Goal: Transaction & Acquisition: Purchase product/service

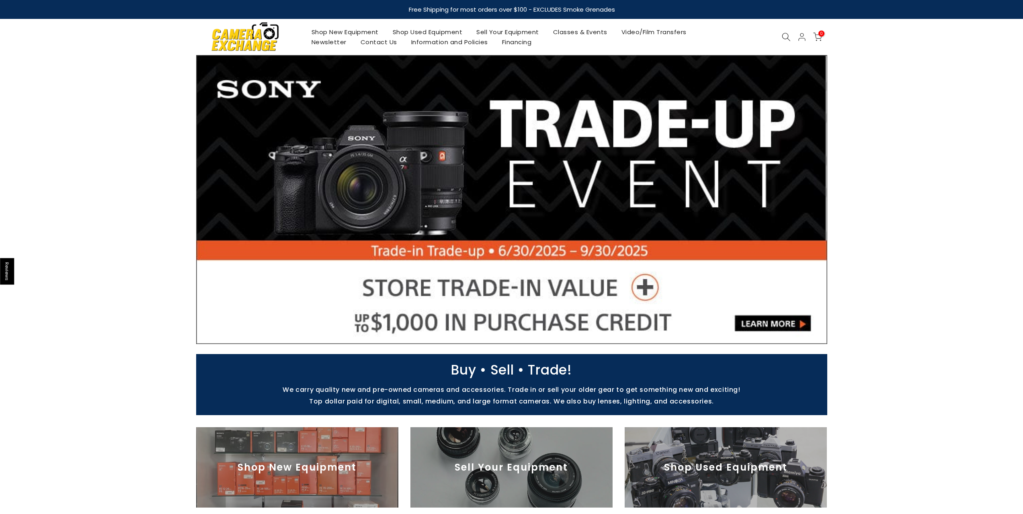
click at [405, 33] on link "Shop Used Equipment" at bounding box center [427, 32] width 84 height 10
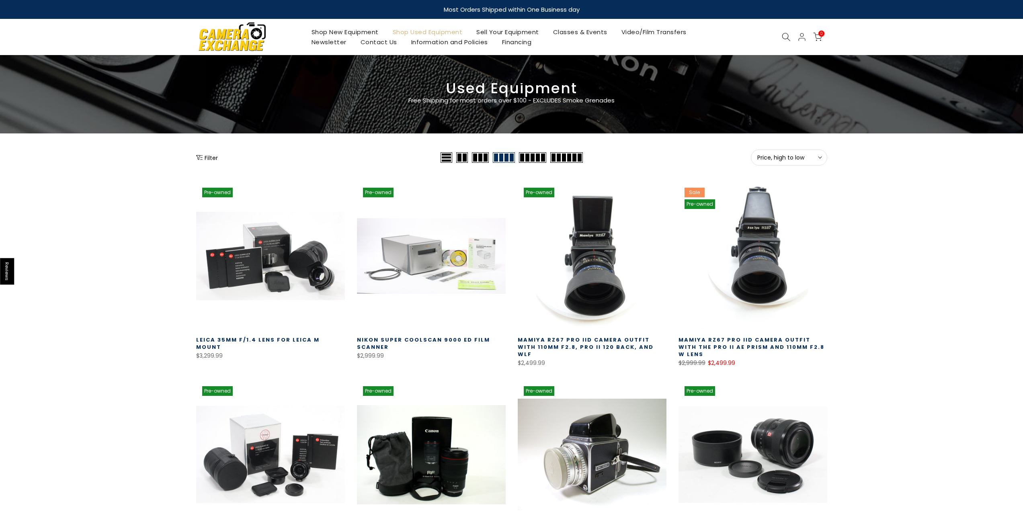
click at [202, 160] on icon "Show filters" at bounding box center [199, 157] width 6 height 5
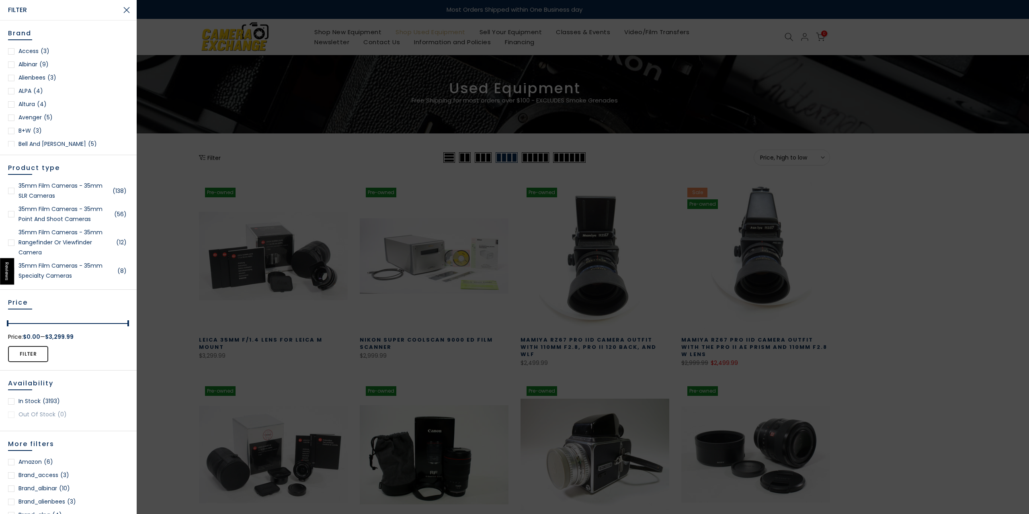
click at [74, 186] on link "35mm Film Cameras - 35mm SLR Cameras (138)" at bounding box center [68, 191] width 121 height 20
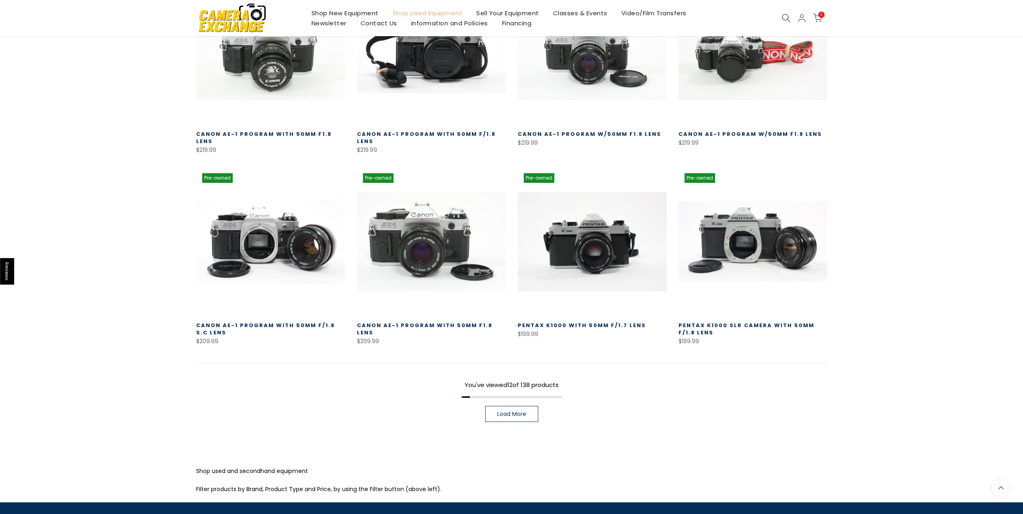
scroll to position [463, 0]
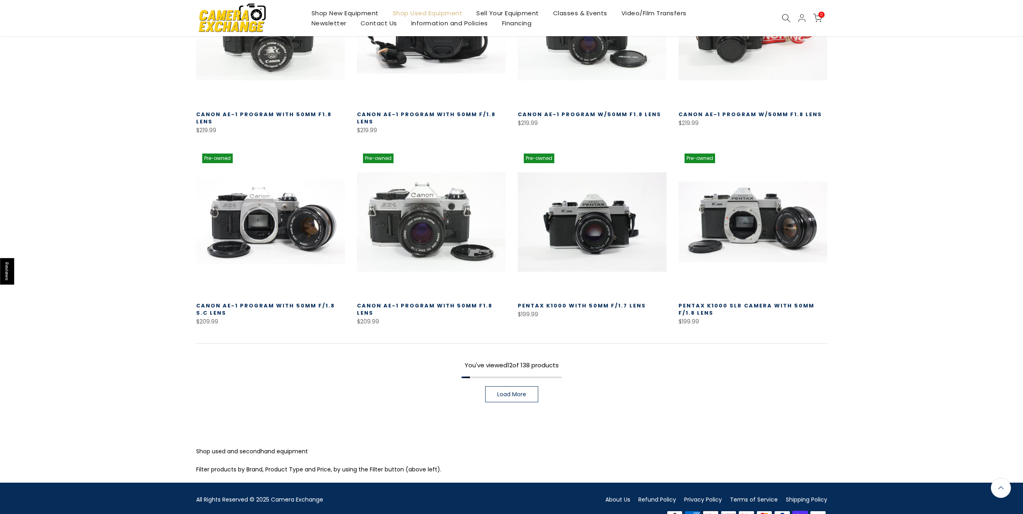
click at [519, 391] on span "Load More" at bounding box center [511, 394] width 29 height 6
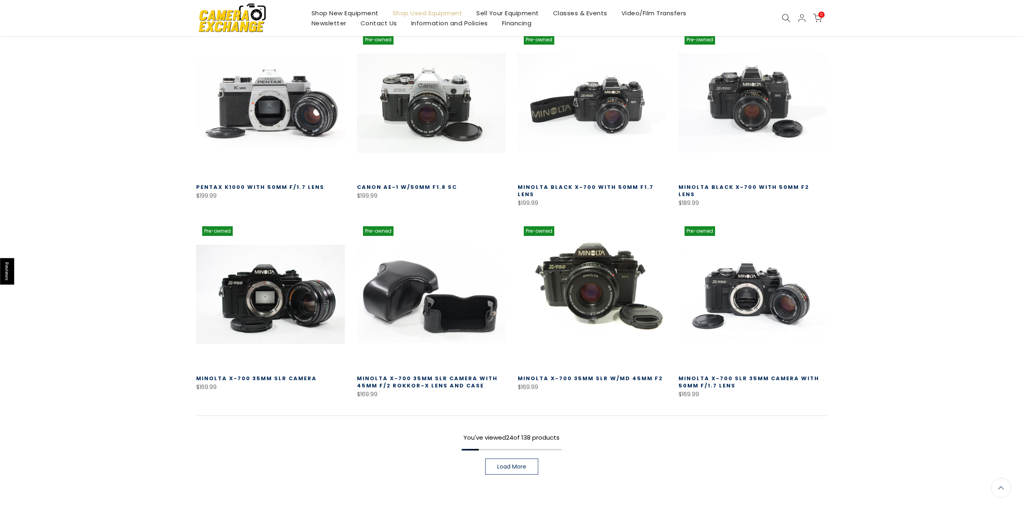
scroll to position [965, 0]
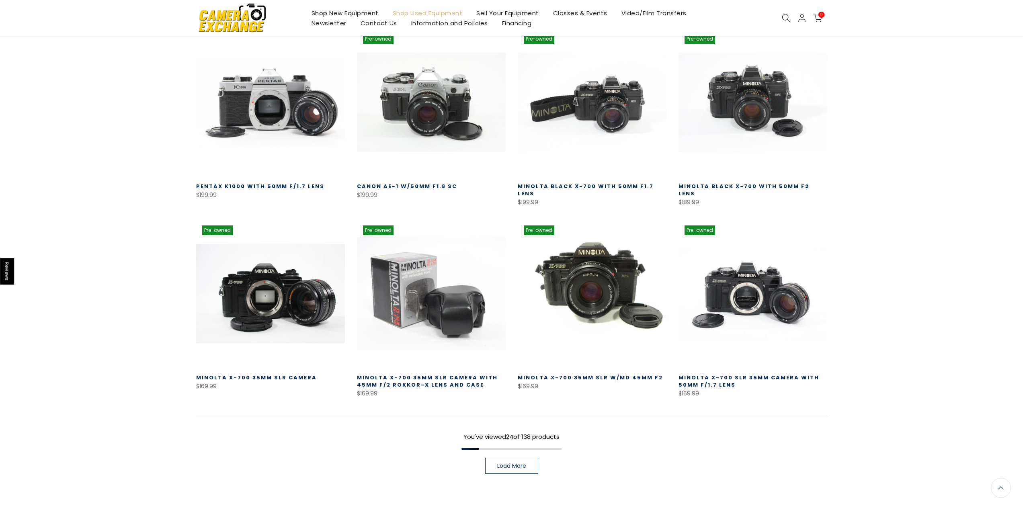
click at [510, 463] on span "Load More" at bounding box center [511, 466] width 29 height 6
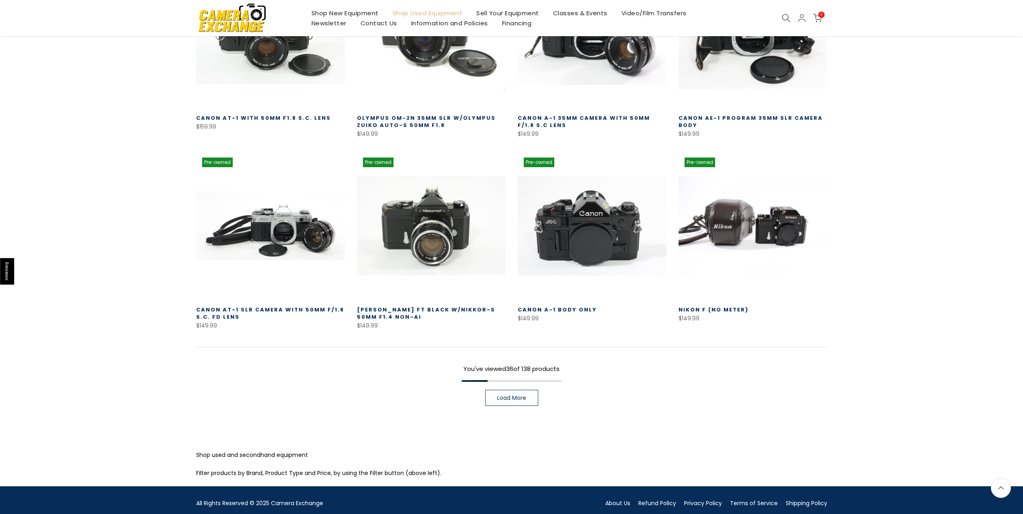
scroll to position [1608, 0]
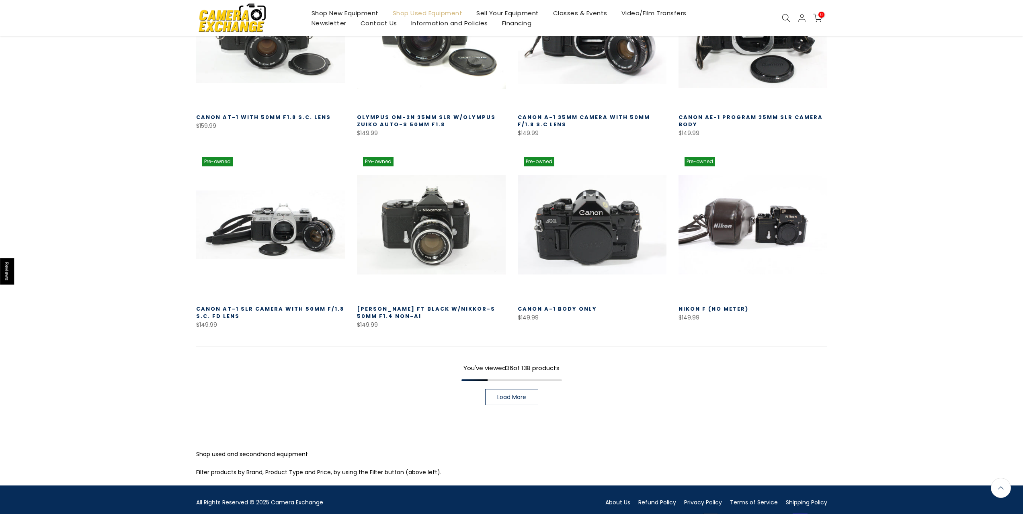
click at [522, 394] on span "Load More" at bounding box center [511, 397] width 29 height 6
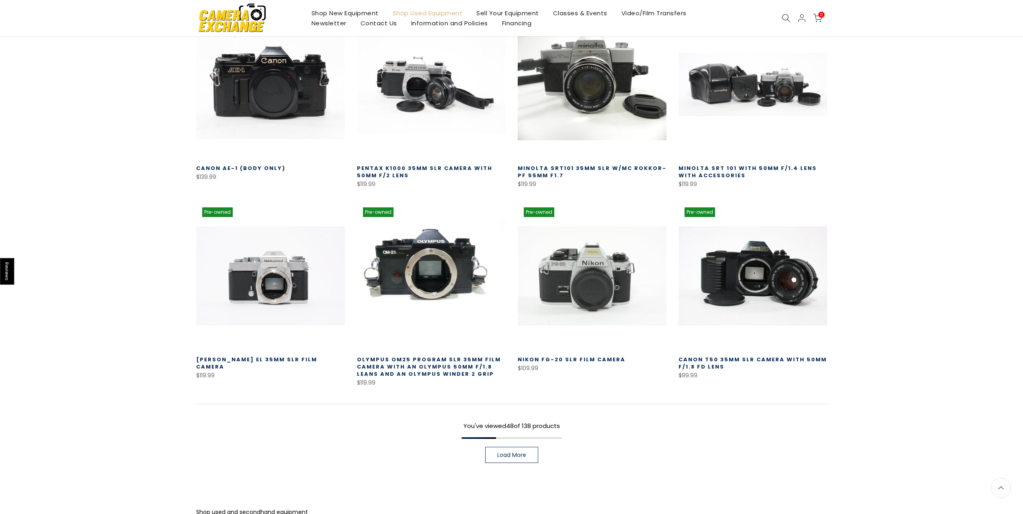
scroll to position [2130, 0]
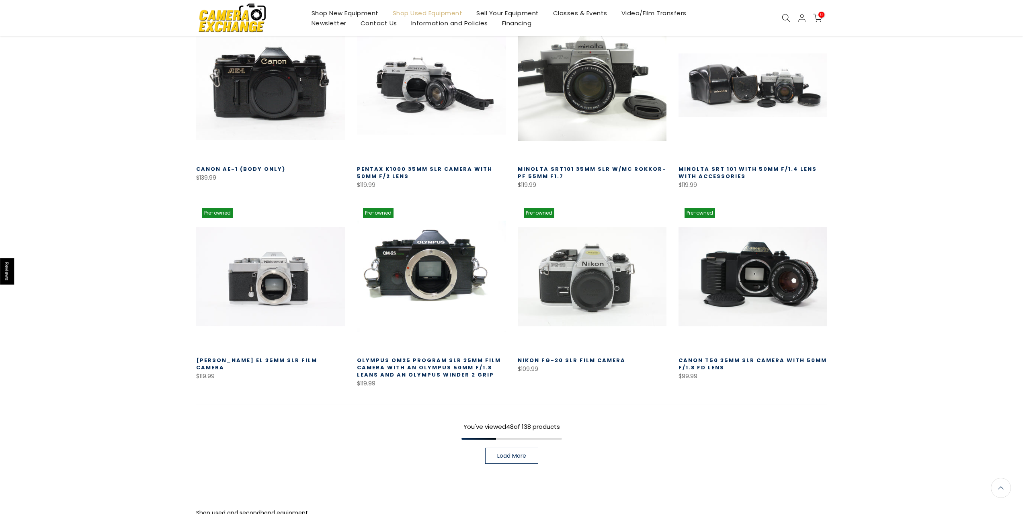
click at [508, 448] on link "Load More" at bounding box center [511, 456] width 53 height 16
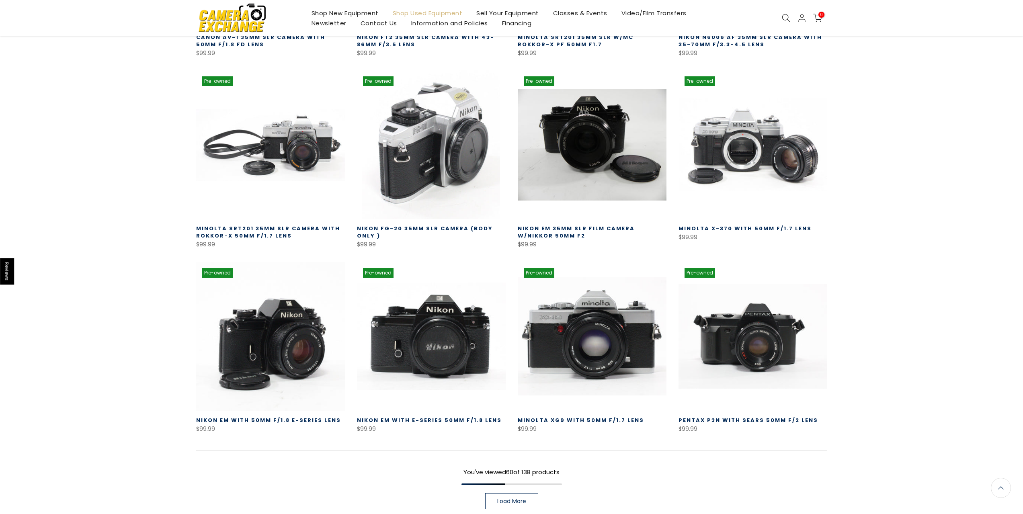
scroll to position [2653, 0]
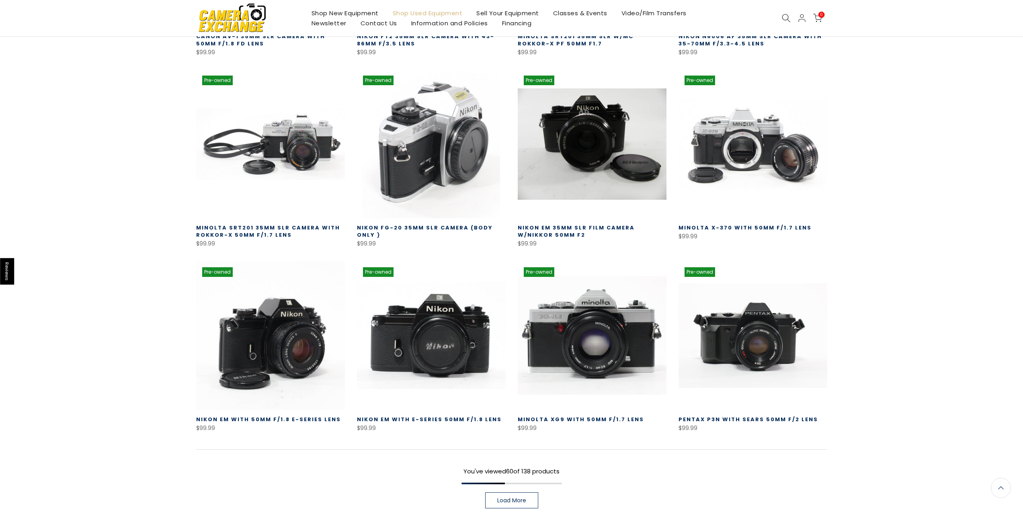
click at [516, 498] on span "Load More" at bounding box center [511, 501] width 29 height 6
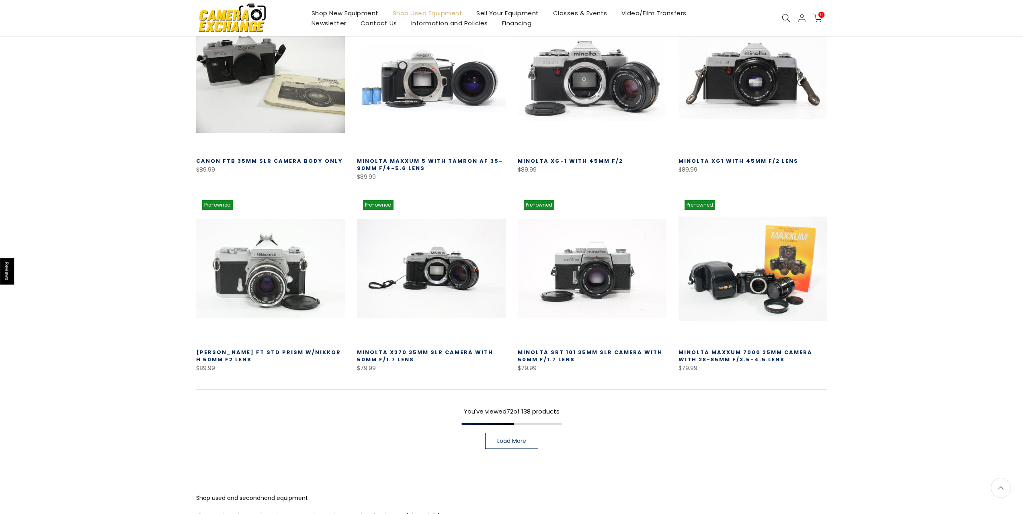
scroll to position [3339, 0]
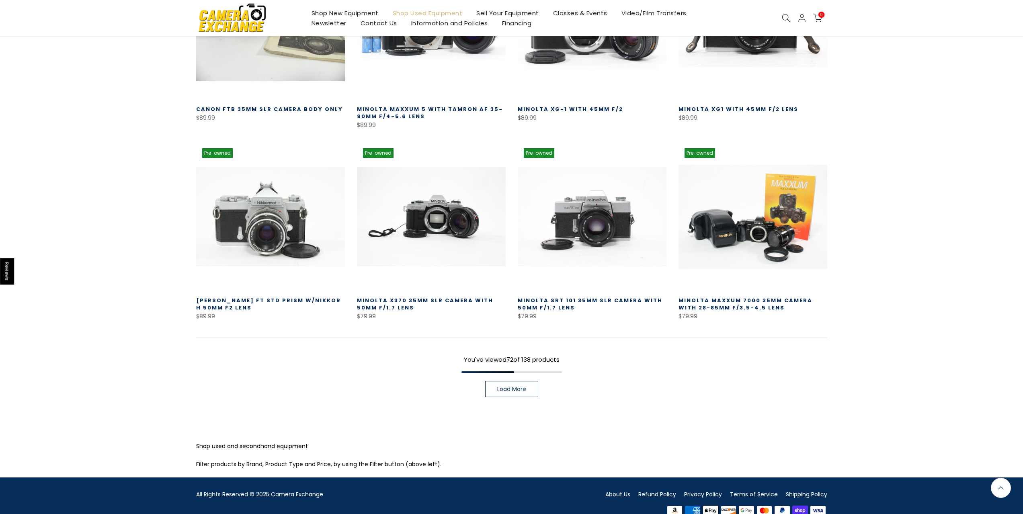
click at [521, 386] on span "Load More" at bounding box center [511, 389] width 29 height 6
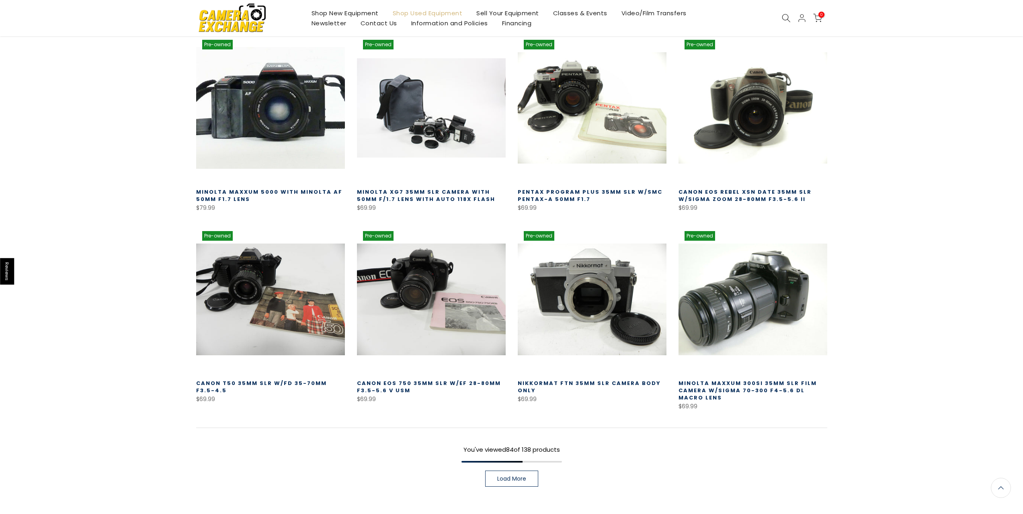
scroll to position [3901, 0]
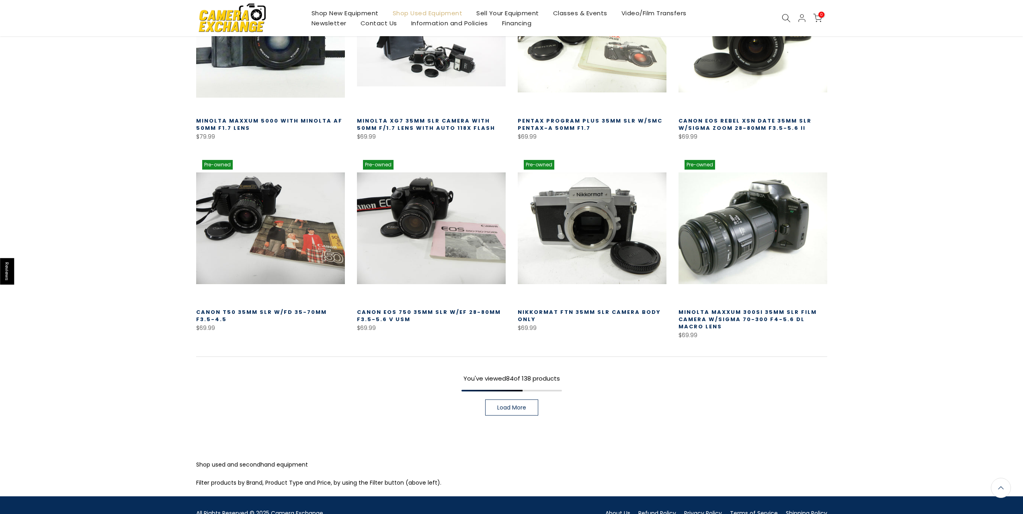
click at [525, 405] on span "Load More" at bounding box center [511, 408] width 29 height 6
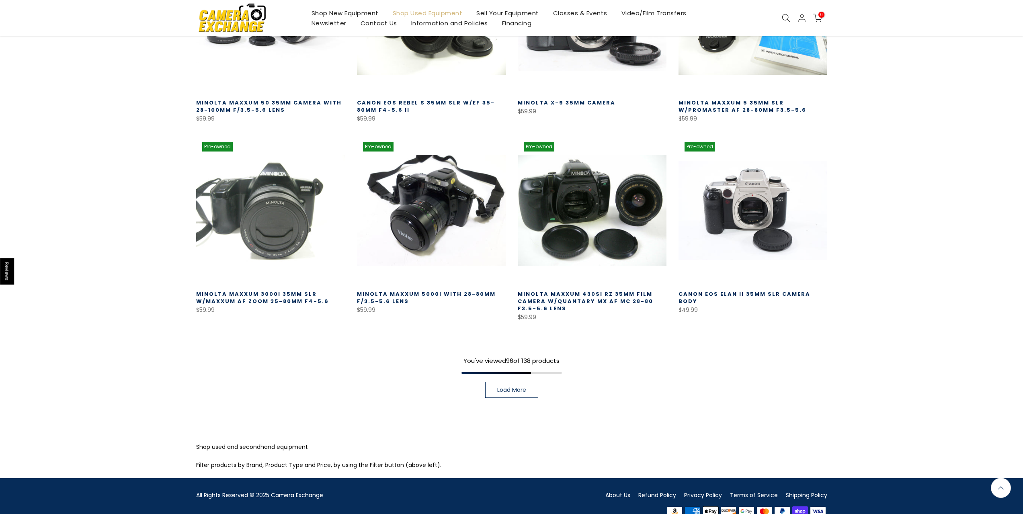
scroll to position [4501, 0]
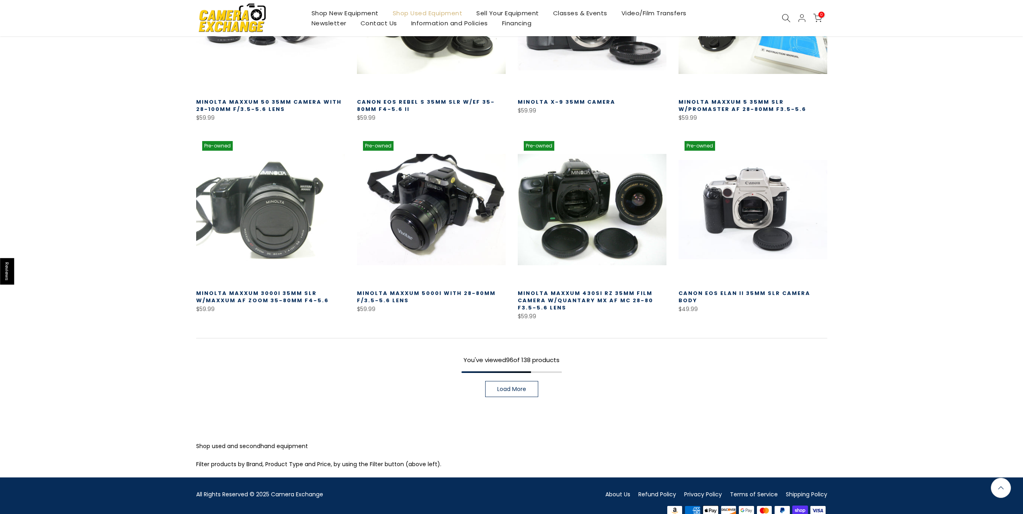
click at [519, 381] on link "Load More" at bounding box center [511, 389] width 53 height 16
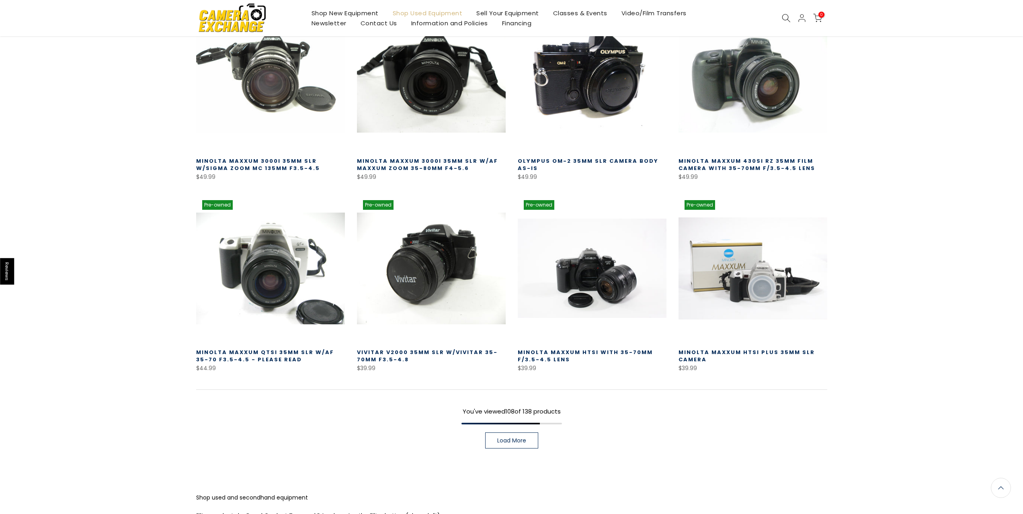
scroll to position [5023, 0]
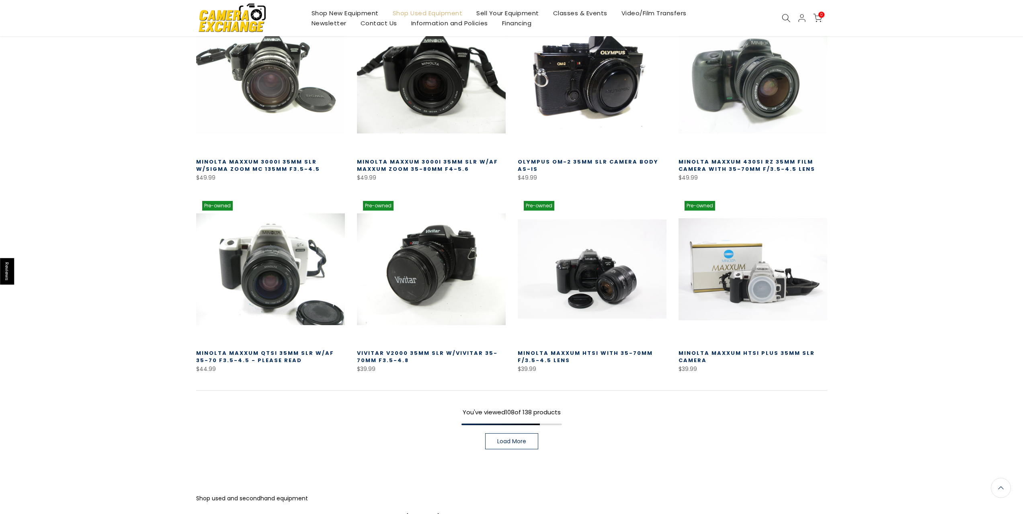
click at [537, 433] on link "Load More" at bounding box center [511, 441] width 53 height 16
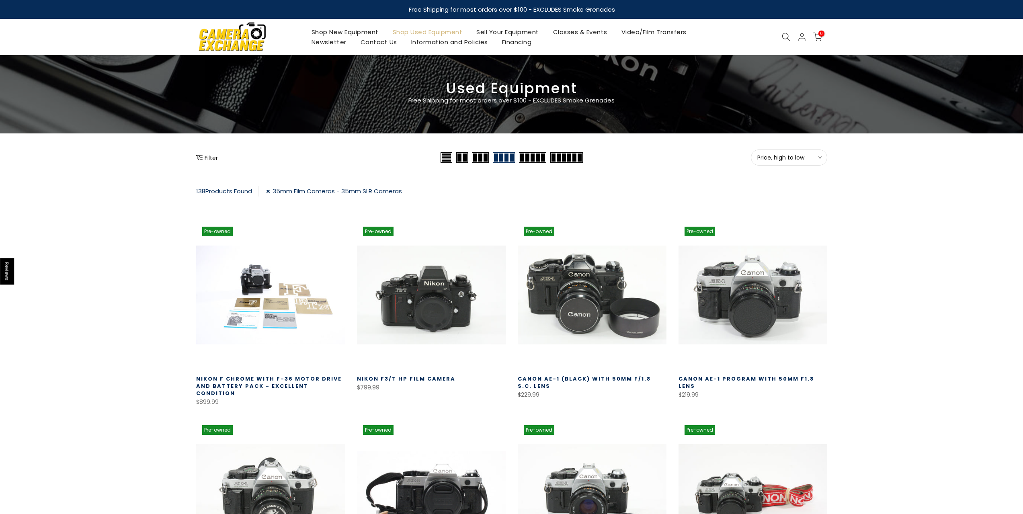
click at [414, 29] on link "Shop Used Equipment" at bounding box center [427, 32] width 84 height 10
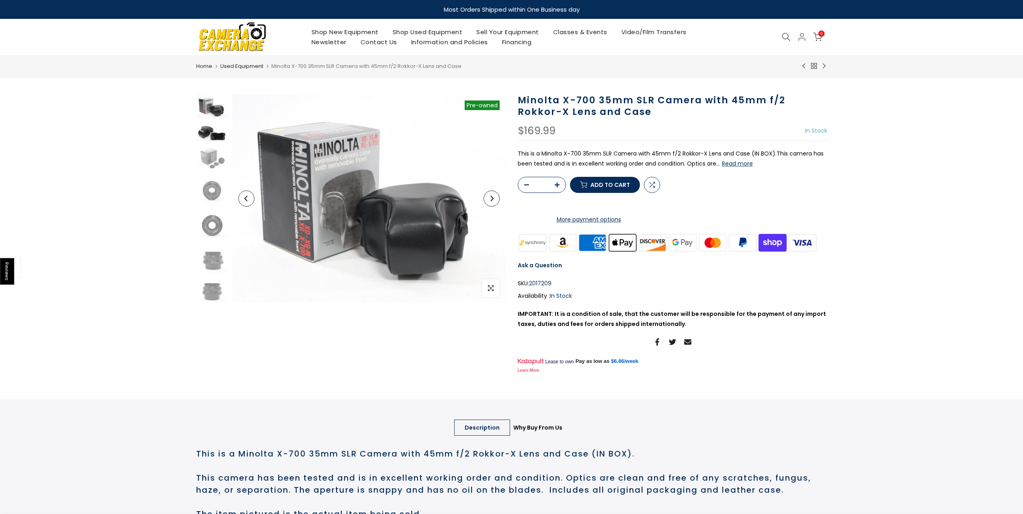
click at [209, 133] on img at bounding box center [212, 132] width 32 height 19
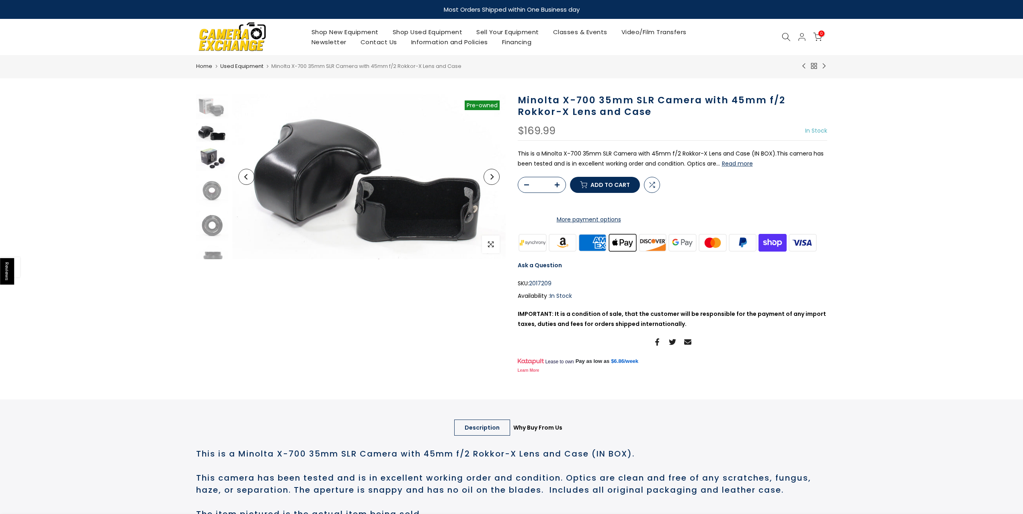
click at [208, 155] on img at bounding box center [212, 158] width 32 height 24
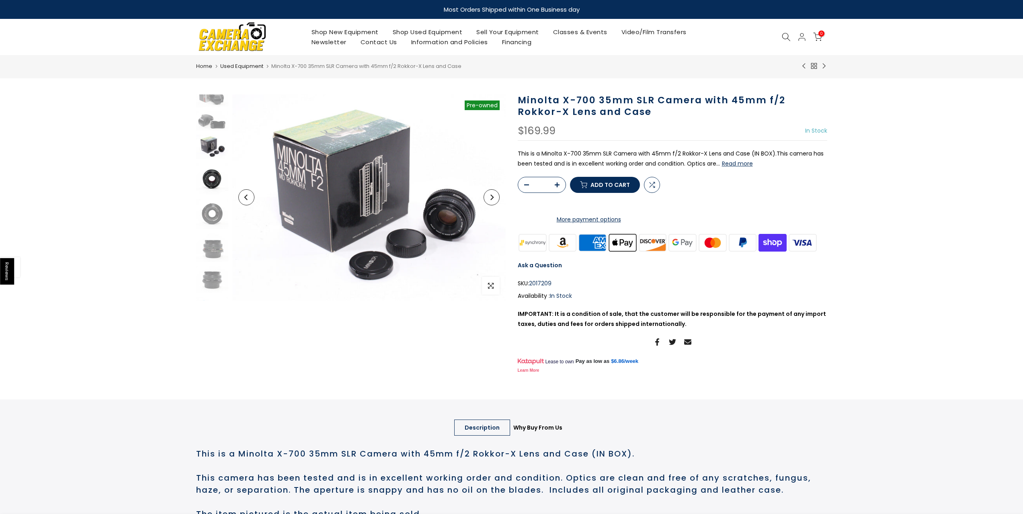
click at [211, 178] on img at bounding box center [212, 179] width 32 height 32
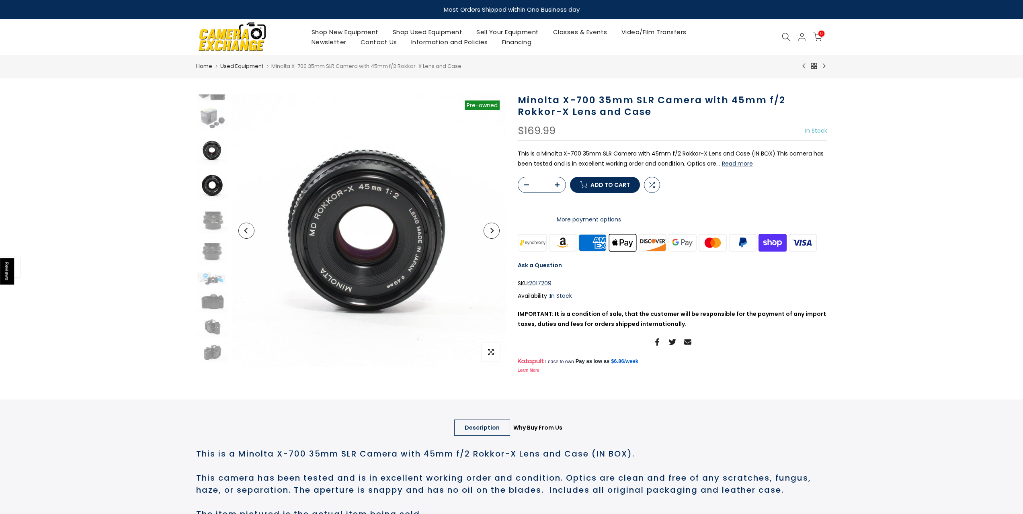
click at [211, 198] on img at bounding box center [212, 185] width 32 height 30
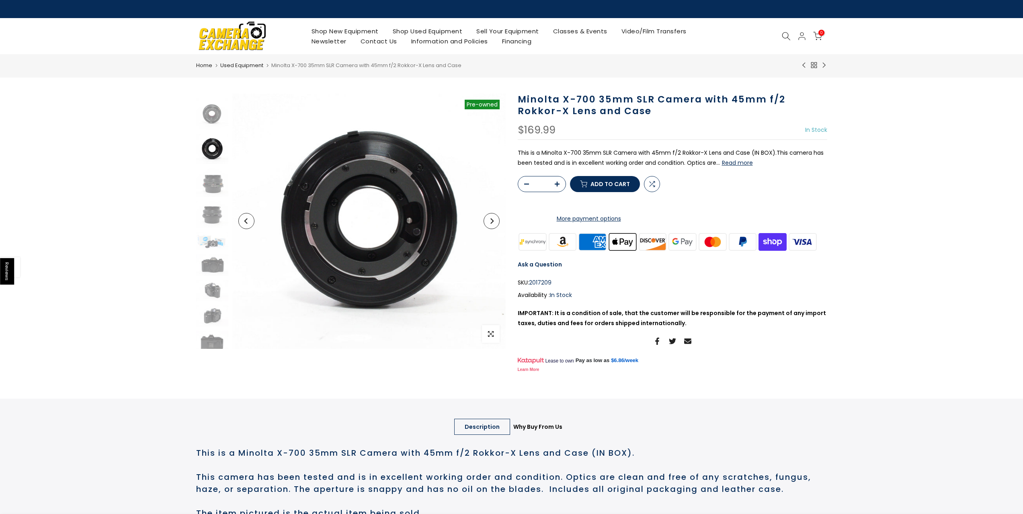
drag, startPoint x: 213, startPoint y: 215, endPoint x: 213, endPoint y: 231, distance: 16.5
click at [213, 215] on img at bounding box center [212, 214] width 32 height 27
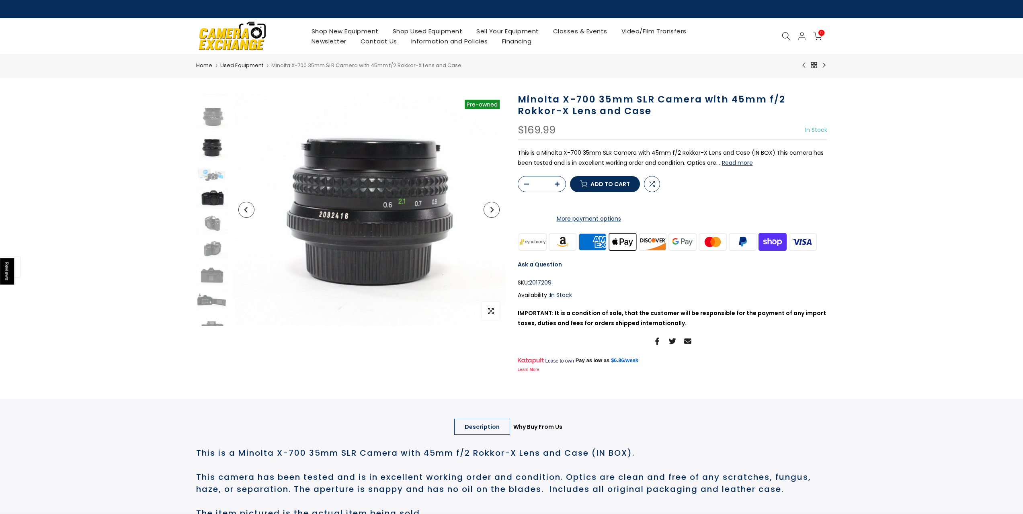
click at [209, 202] on img at bounding box center [212, 197] width 32 height 21
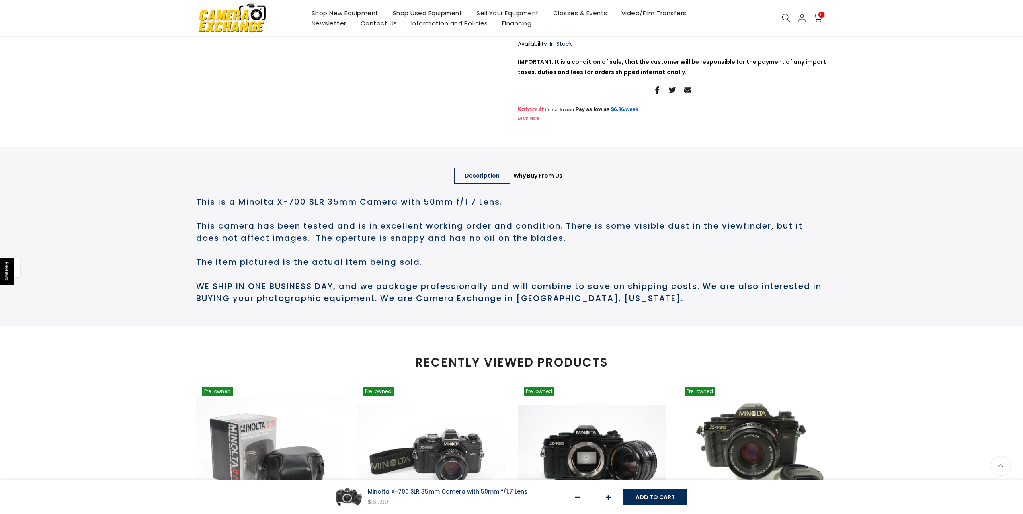
scroll to position [241, 0]
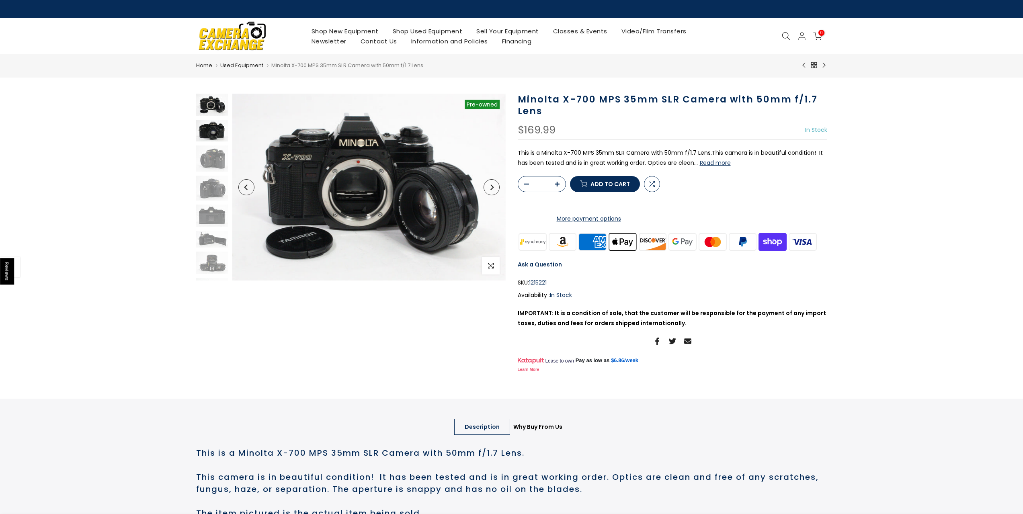
click at [203, 126] on img at bounding box center [212, 131] width 32 height 22
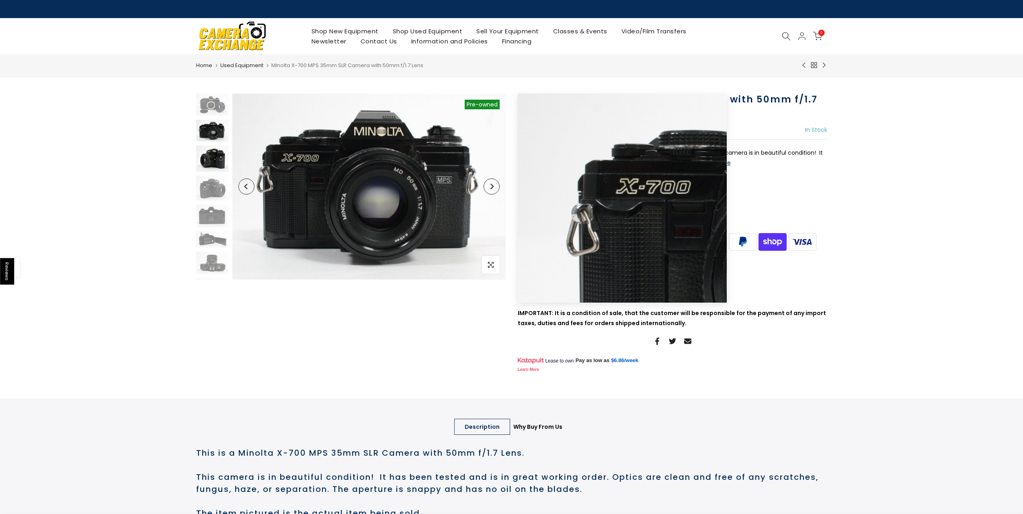
click at [227, 159] on img at bounding box center [212, 158] width 32 height 26
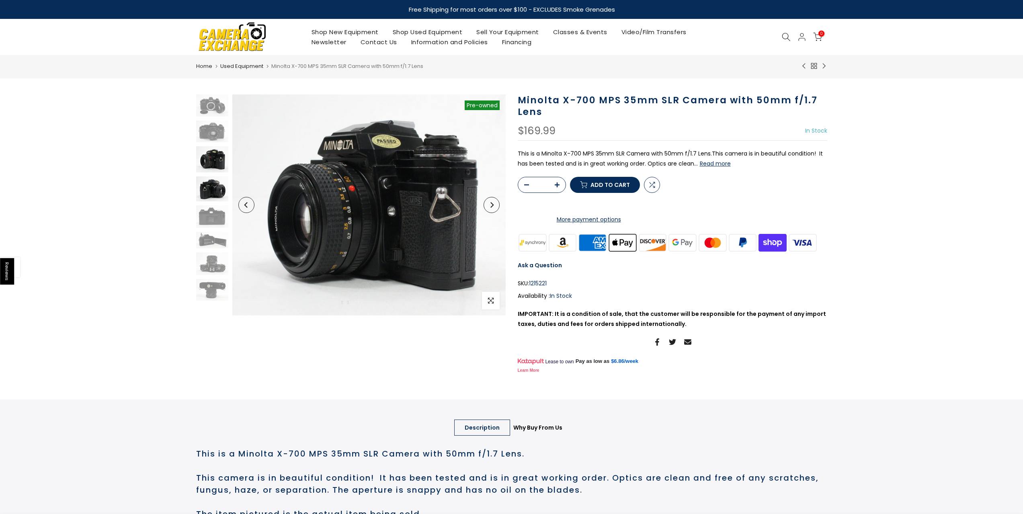
click at [213, 186] on img at bounding box center [212, 188] width 32 height 25
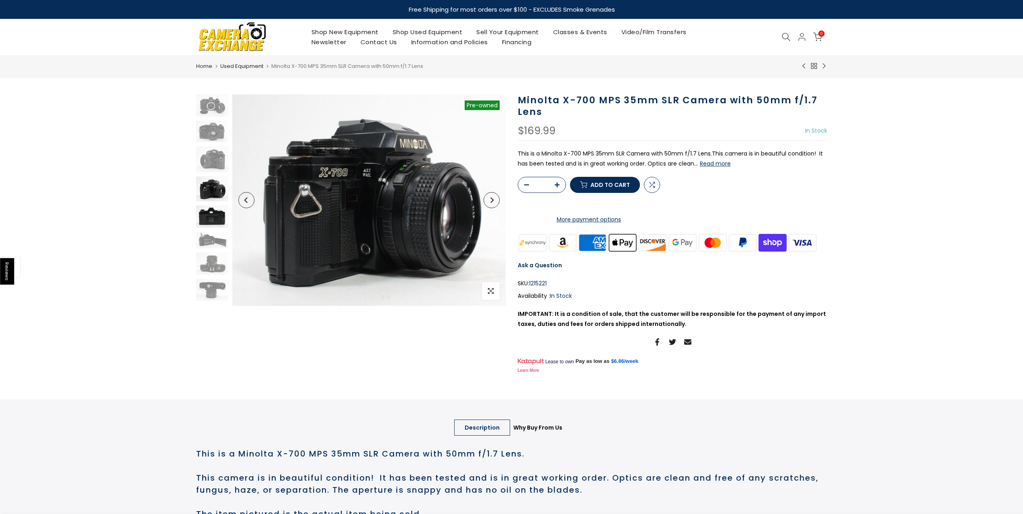
click at [210, 215] on img at bounding box center [212, 216] width 32 height 23
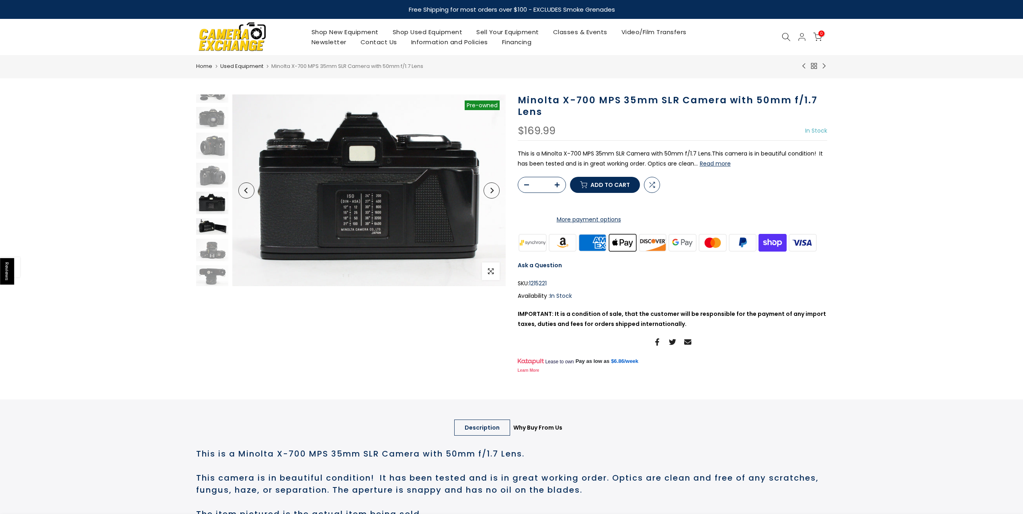
scroll to position [14, 0]
click at [215, 229] on img at bounding box center [212, 225] width 32 height 16
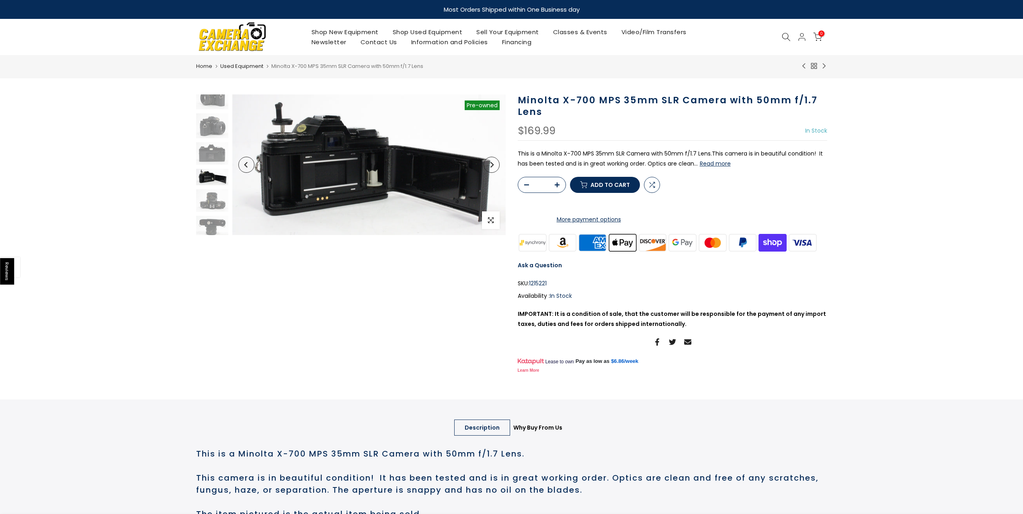
scroll to position [66, 0]
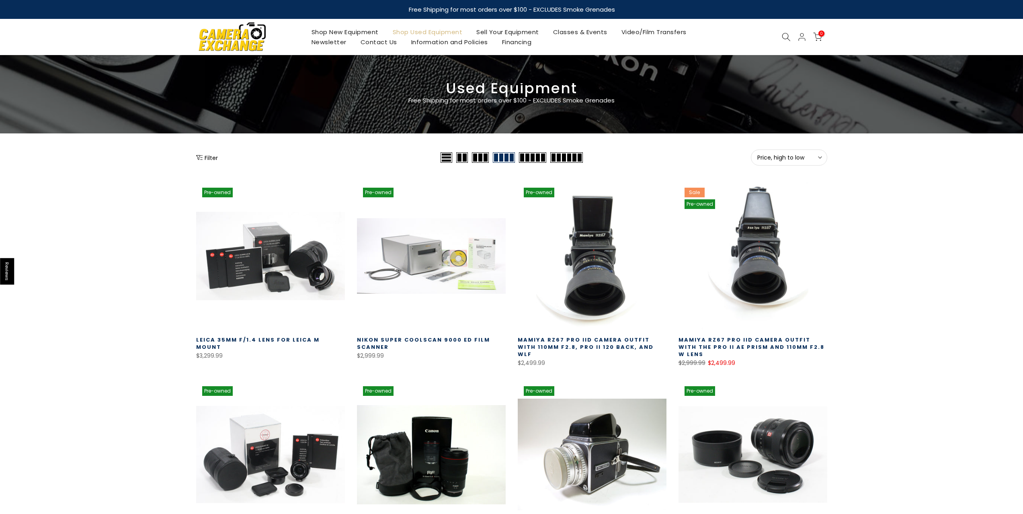
click at [214, 170] on div "Pre-owned Quick view Compare * Add to cart Leica 35mm f/1.4 Lens for Leica M Mo…" at bounding box center [511, 461] width 643 height 582
click at [212, 156] on button "Filter" at bounding box center [207, 158] width 22 height 8
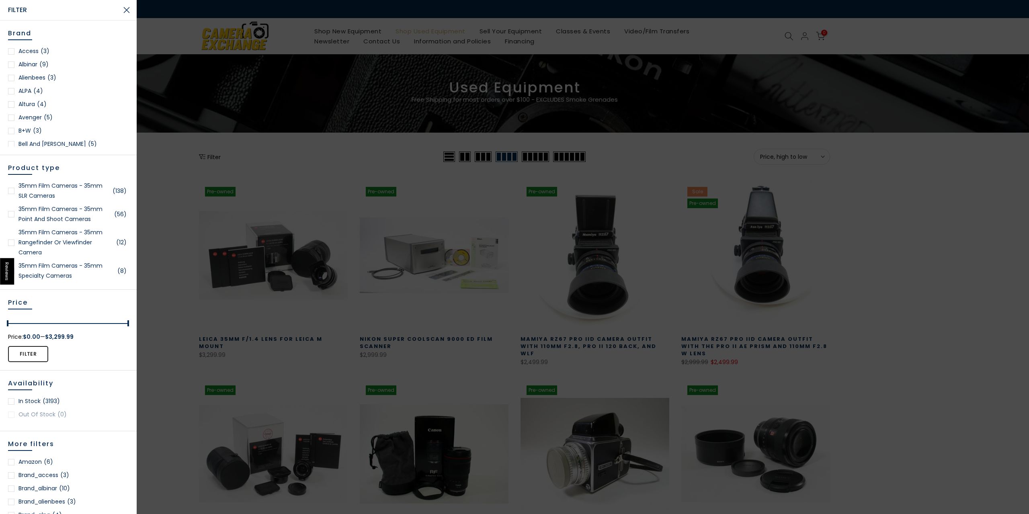
click at [126, 187] on div "Product type 35mm Film Cameras - 35mm SLR Cameras (138) 35mm Film Cameras - 35m…" at bounding box center [68, 222] width 137 height 135
click at [74, 215] on link "35mm Film Cameras - 35mm SLR Cameras - 35mm SLR Student Cameras (85)" at bounding box center [68, 219] width 121 height 30
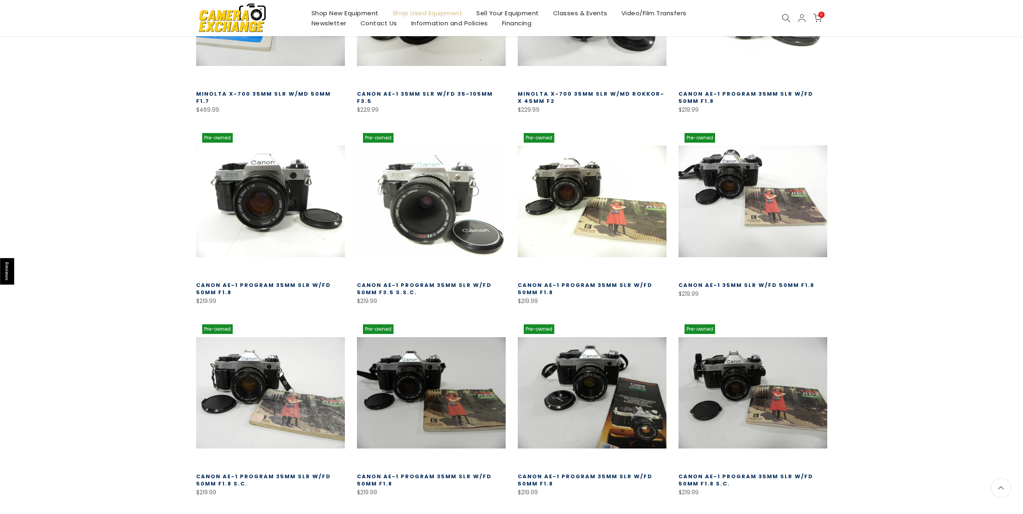
scroll to position [422, 0]
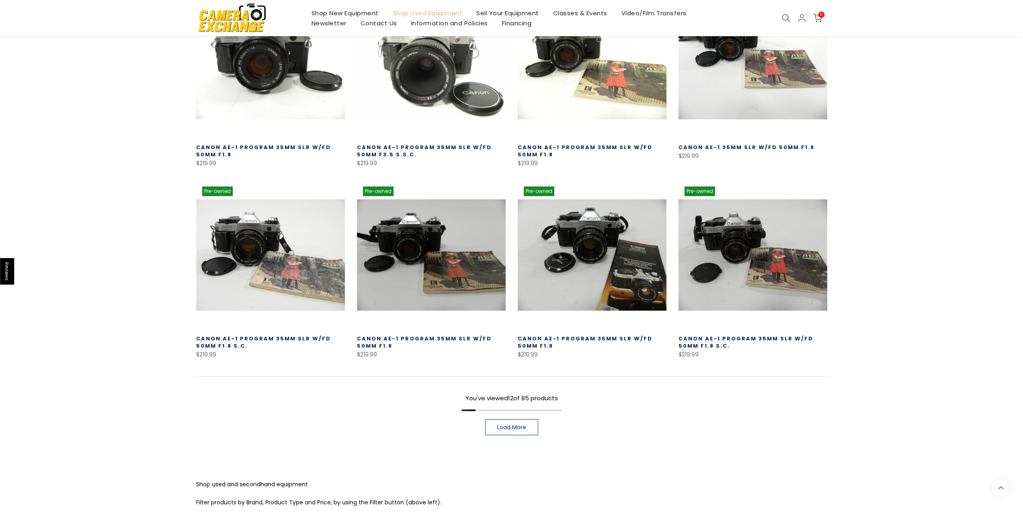
click at [511, 430] on span "Load More" at bounding box center [511, 427] width 29 height 6
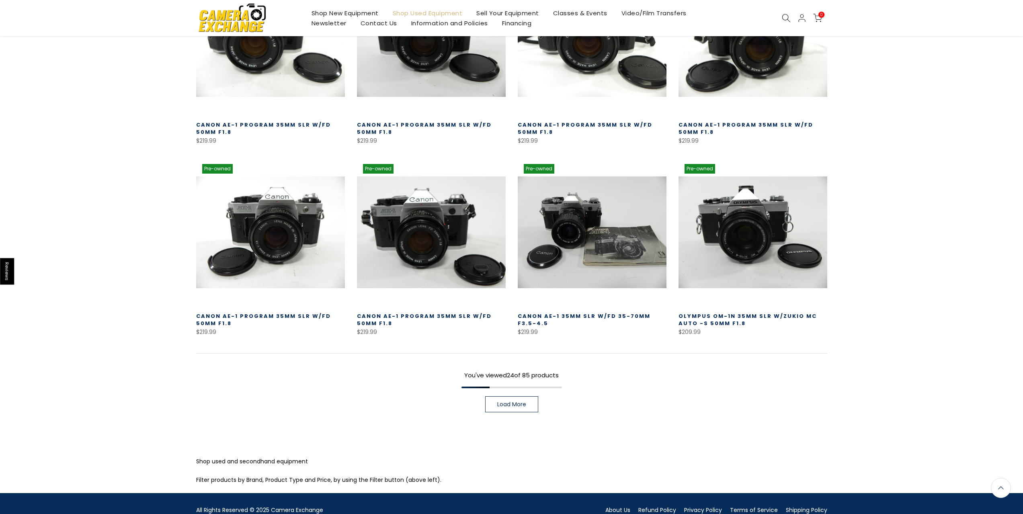
scroll to position [1050, 0]
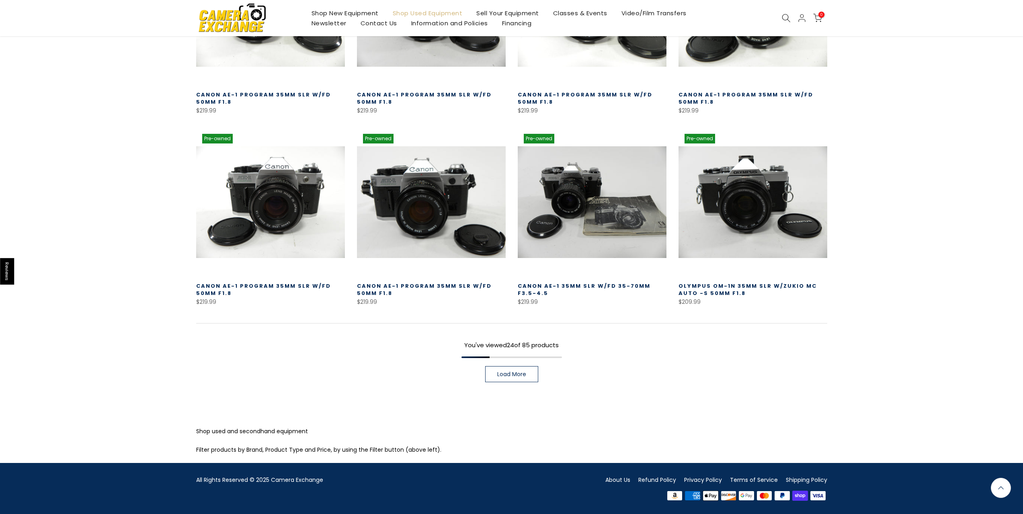
click at [529, 370] on link "Load More" at bounding box center [511, 374] width 53 height 16
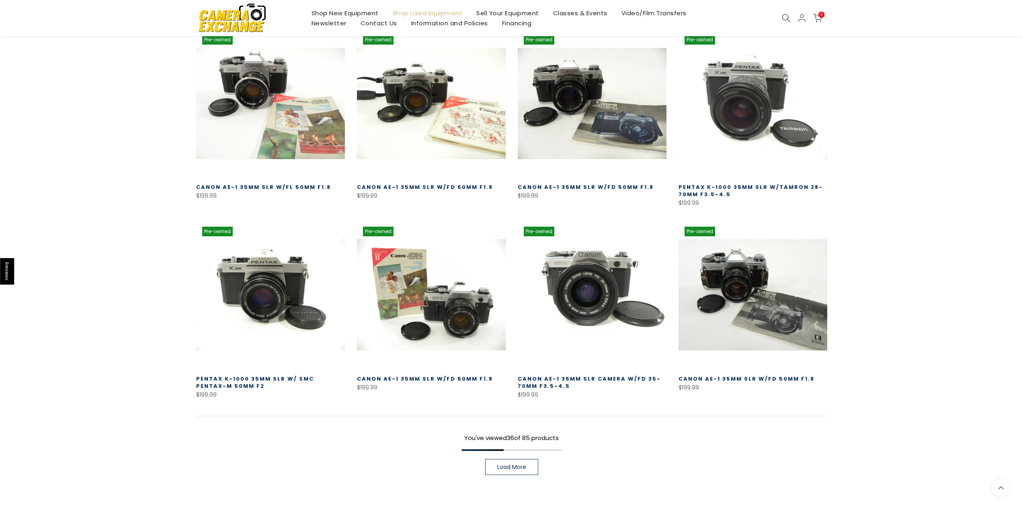
scroll to position [1572, 0]
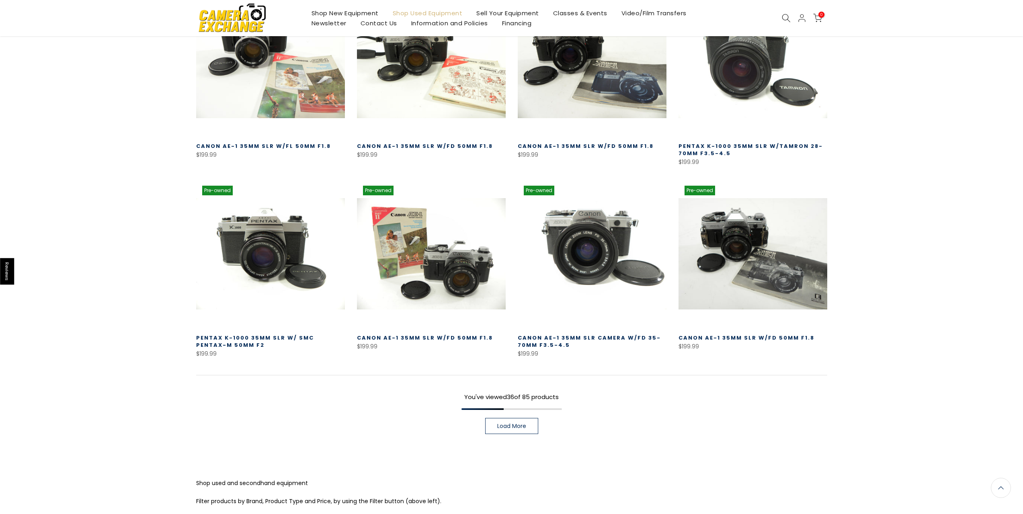
click at [519, 424] on span "Load More" at bounding box center [511, 426] width 29 height 6
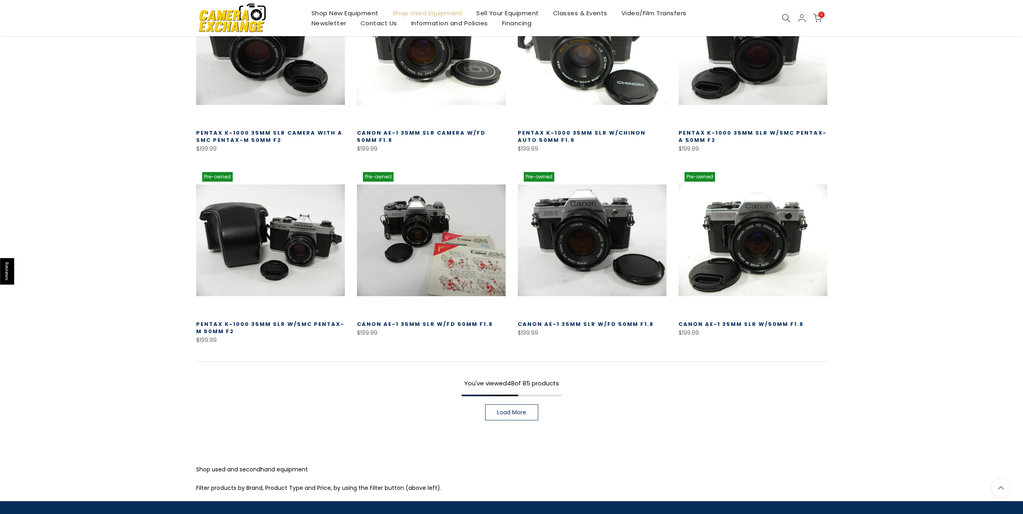
scroll to position [2198, 0]
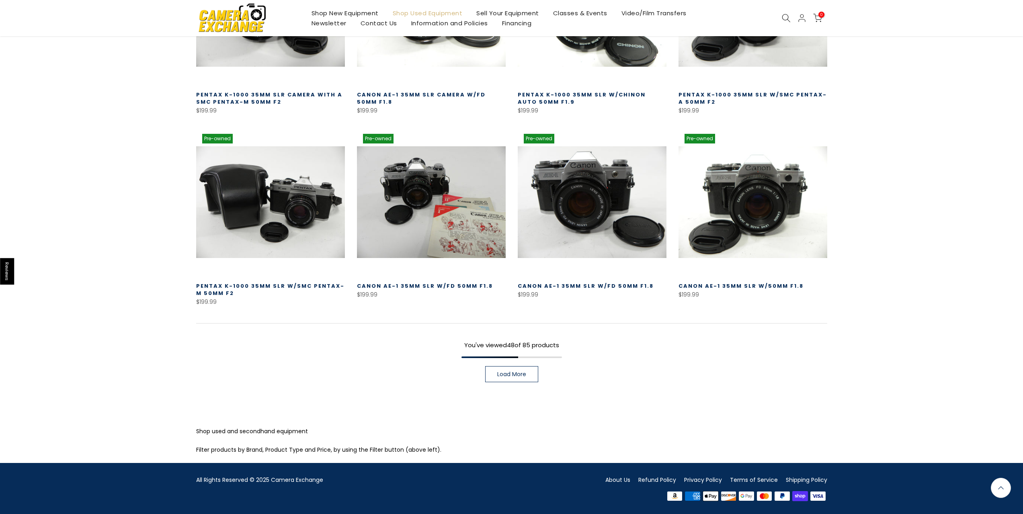
click at [506, 366] on div "You've viewed 48 of 85 products Load More" at bounding box center [511, 352] width 631 height 59
click at [510, 375] on span "Load More" at bounding box center [511, 374] width 29 height 6
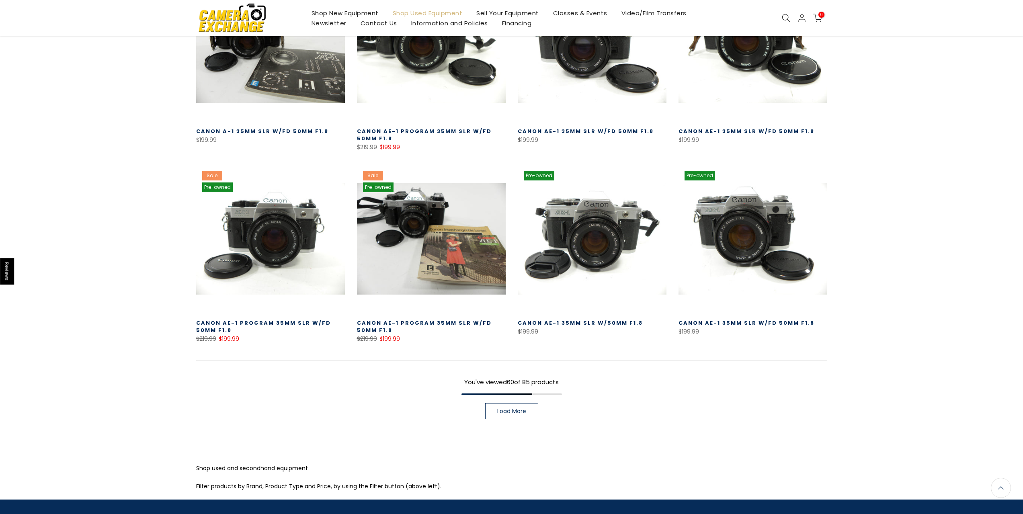
scroll to position [2772, 0]
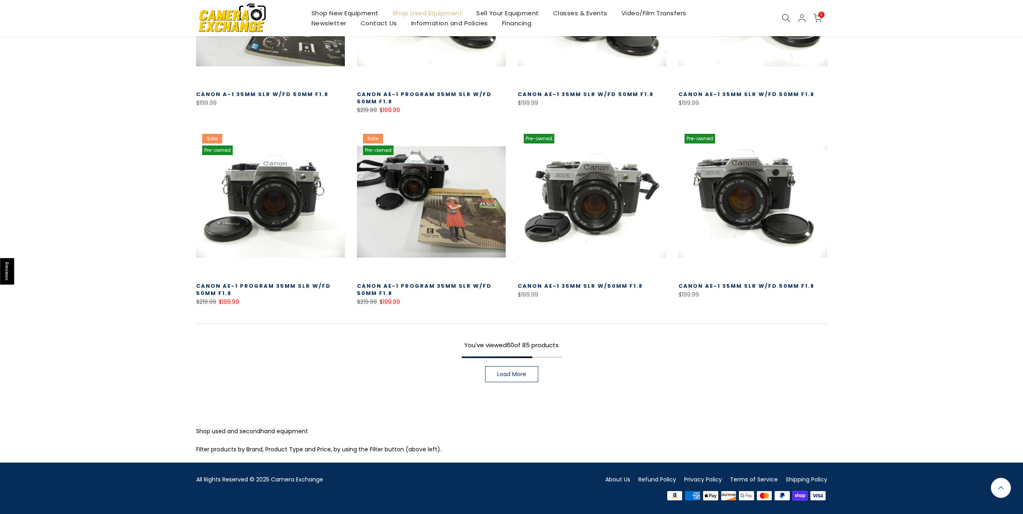
click at [528, 372] on link "Load More" at bounding box center [511, 374] width 53 height 16
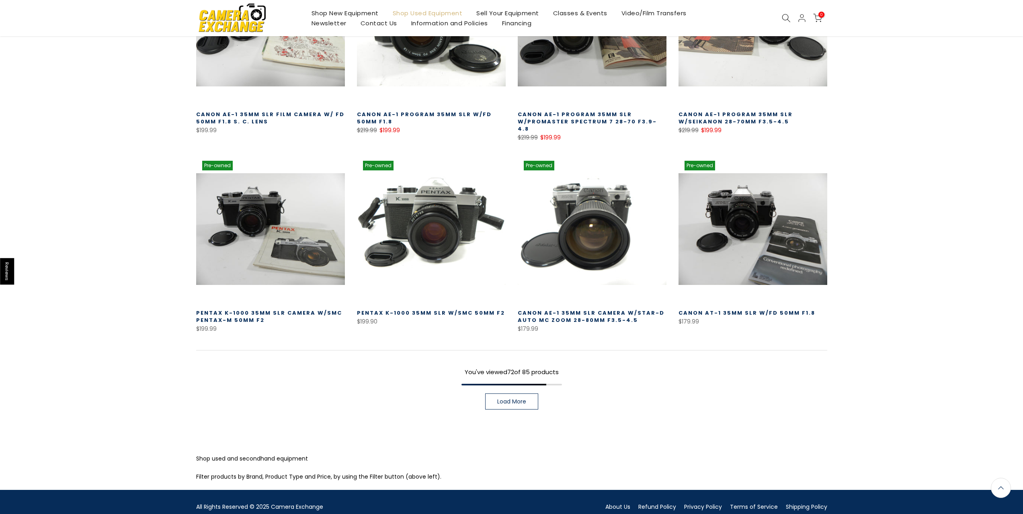
scroll to position [3335, 0]
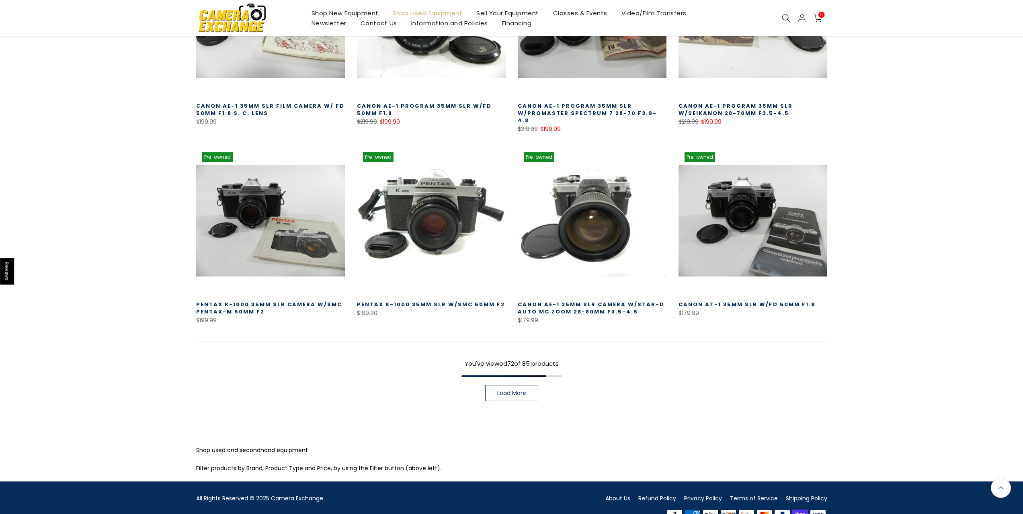
click at [503, 373] on div "You've viewed 72 of 85 products Load More" at bounding box center [511, 371] width 631 height 59
click at [506, 390] on span "Load More" at bounding box center [511, 393] width 29 height 6
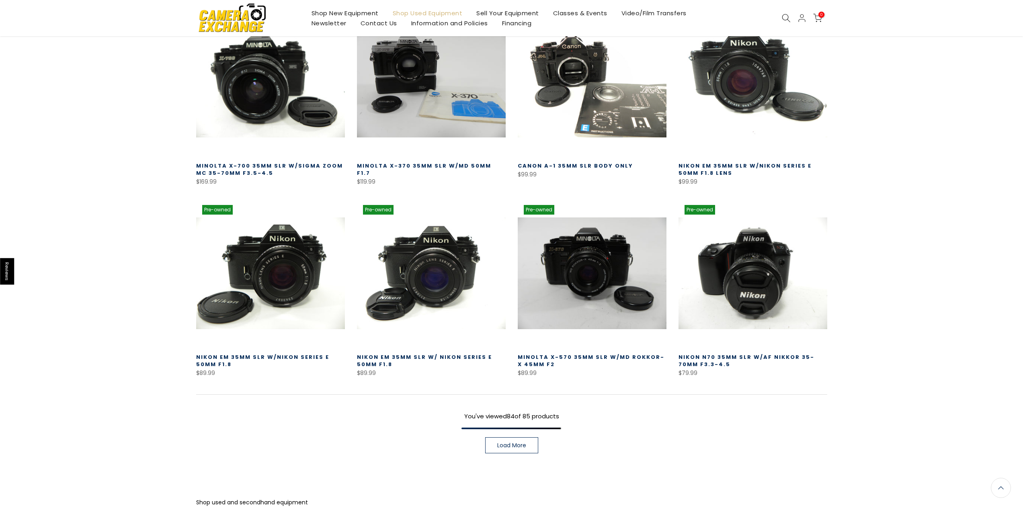
scroll to position [3857, 0]
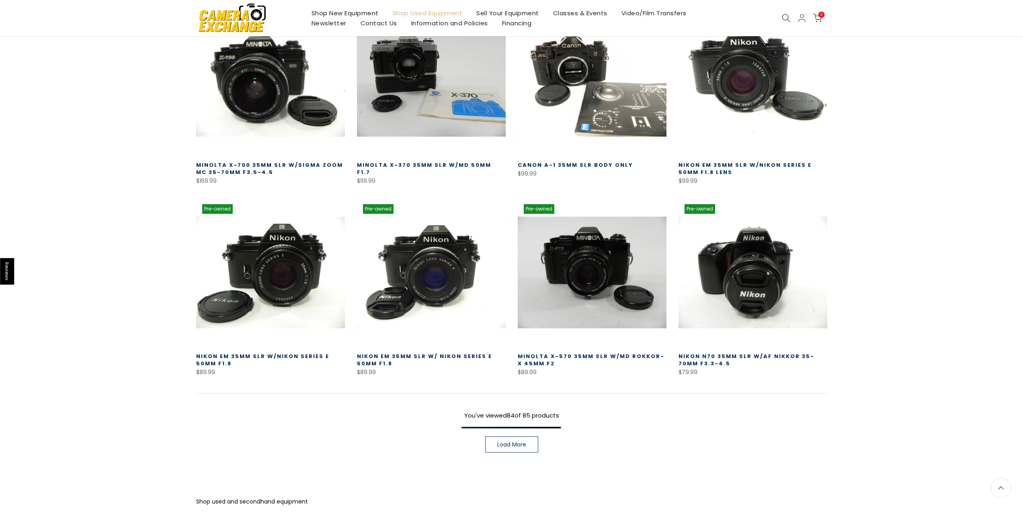
click at [508, 436] on link "Load More" at bounding box center [511, 444] width 53 height 16
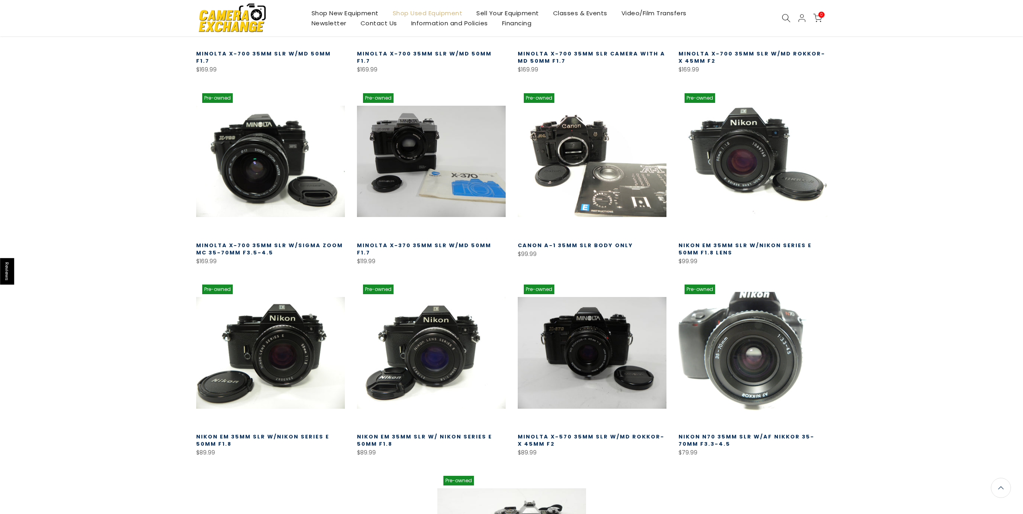
scroll to position [3779, 0]
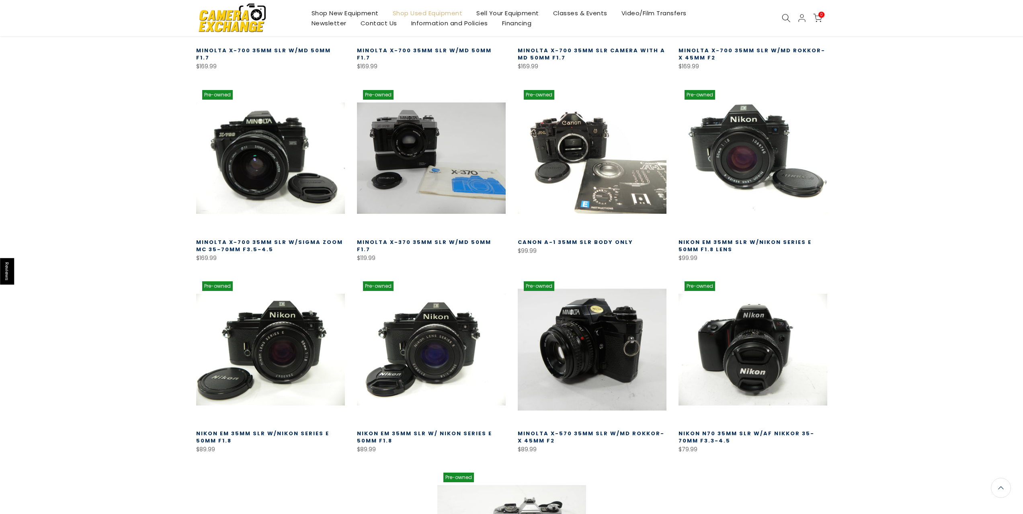
click at [582, 334] on link at bounding box center [592, 349] width 149 height 149
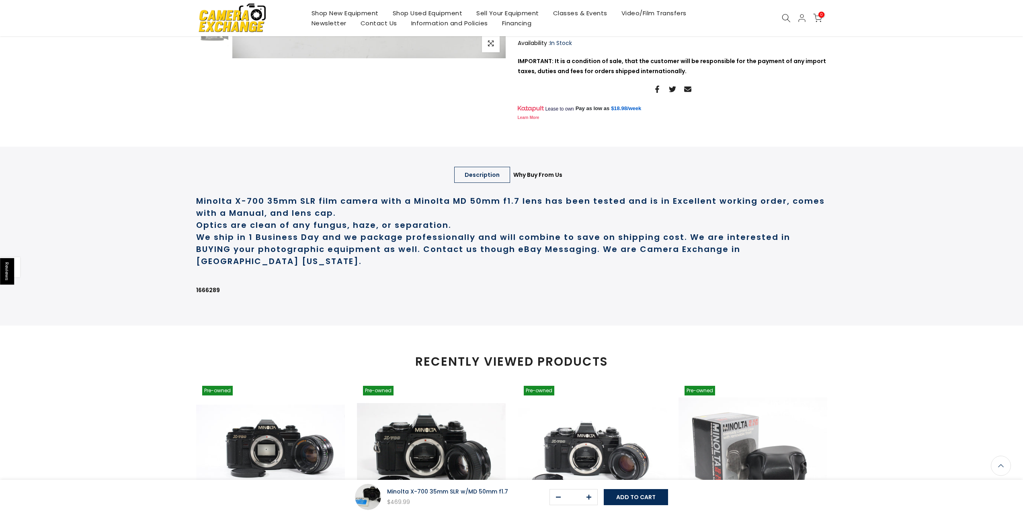
scroll to position [240, 0]
click at [496, 183] on link "Description" at bounding box center [482, 175] width 56 height 16
click at [544, 183] on link "Why Buy From Us" at bounding box center [538, 175] width 70 height 16
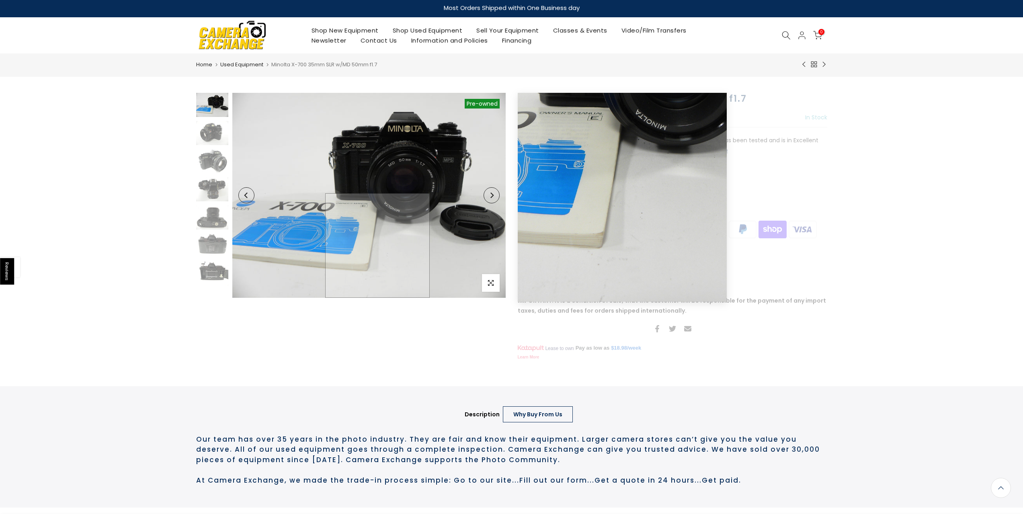
scroll to position [0, 0]
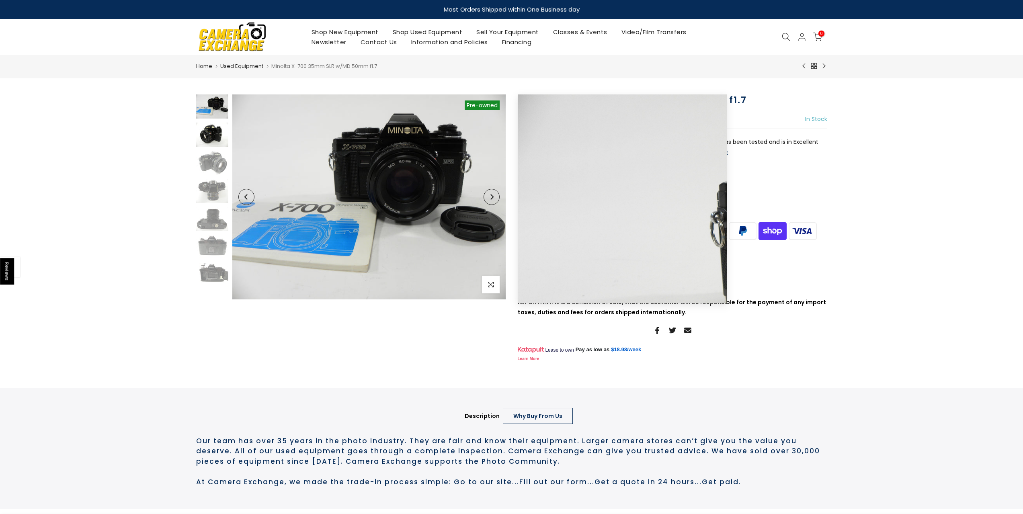
click at [215, 140] on img at bounding box center [212, 135] width 32 height 24
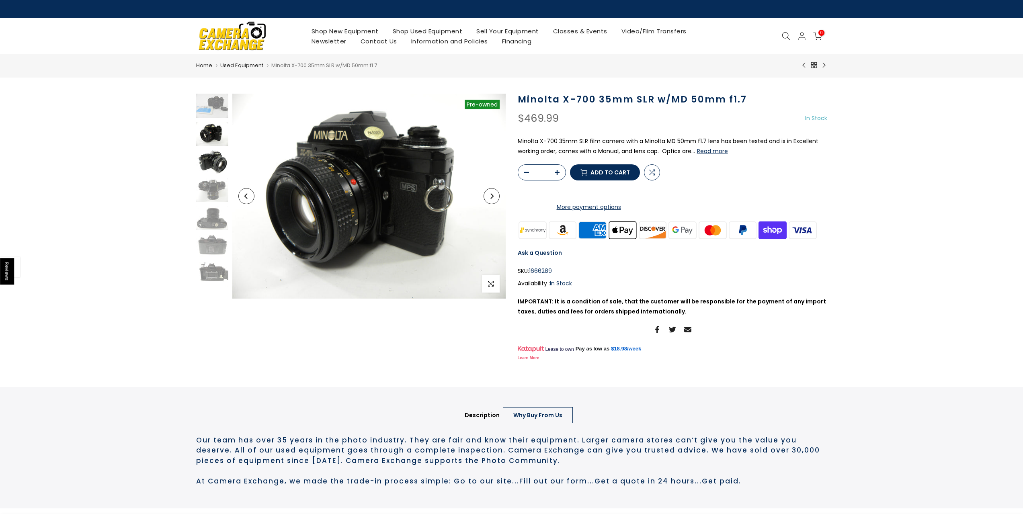
click at [210, 158] on img at bounding box center [212, 162] width 32 height 24
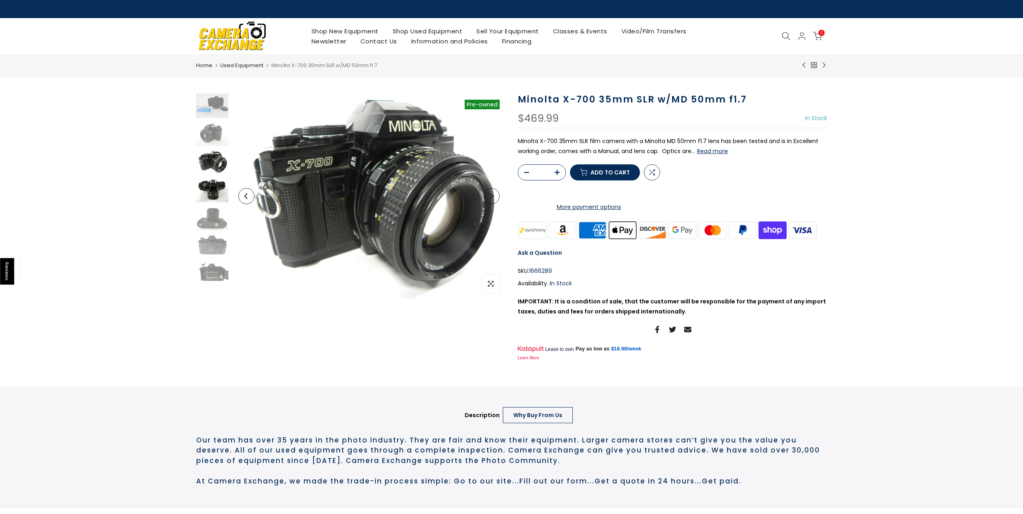
click at [207, 183] on img at bounding box center [212, 190] width 32 height 24
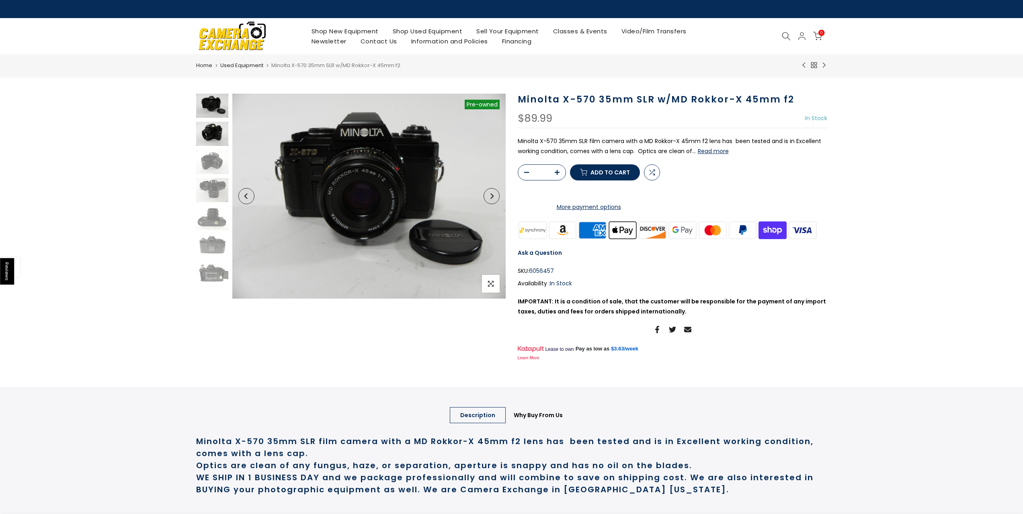
click at [207, 133] on img at bounding box center [212, 134] width 32 height 24
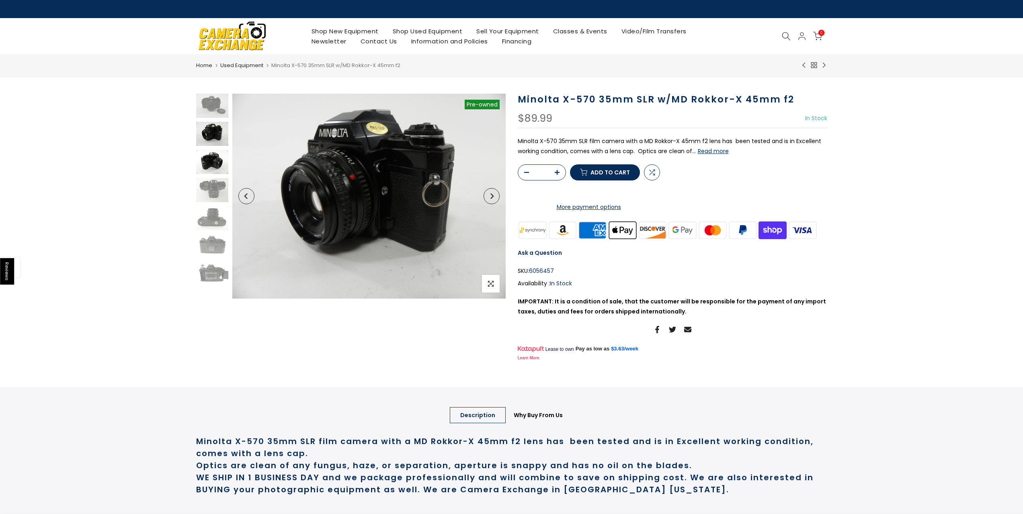
click at [208, 154] on img at bounding box center [212, 162] width 32 height 24
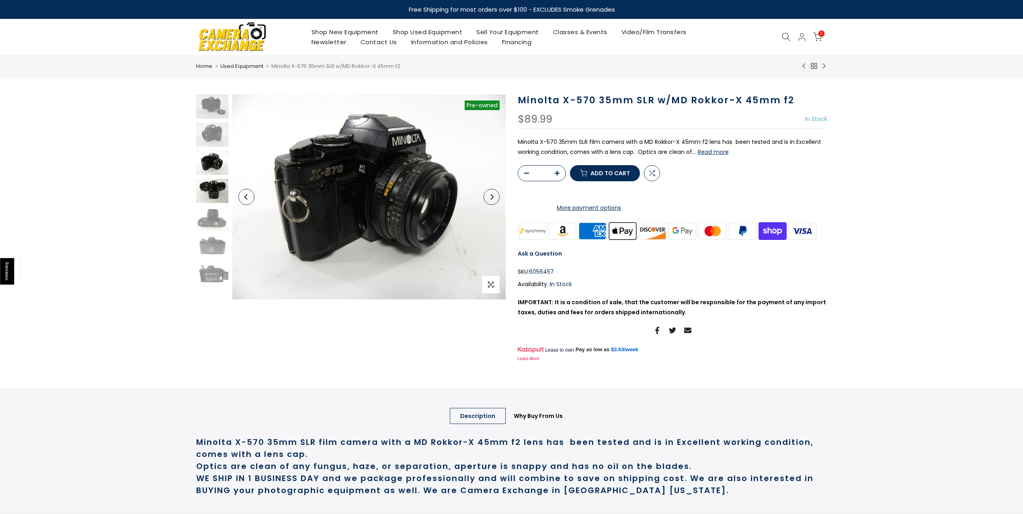
click at [213, 185] on img at bounding box center [212, 191] width 32 height 24
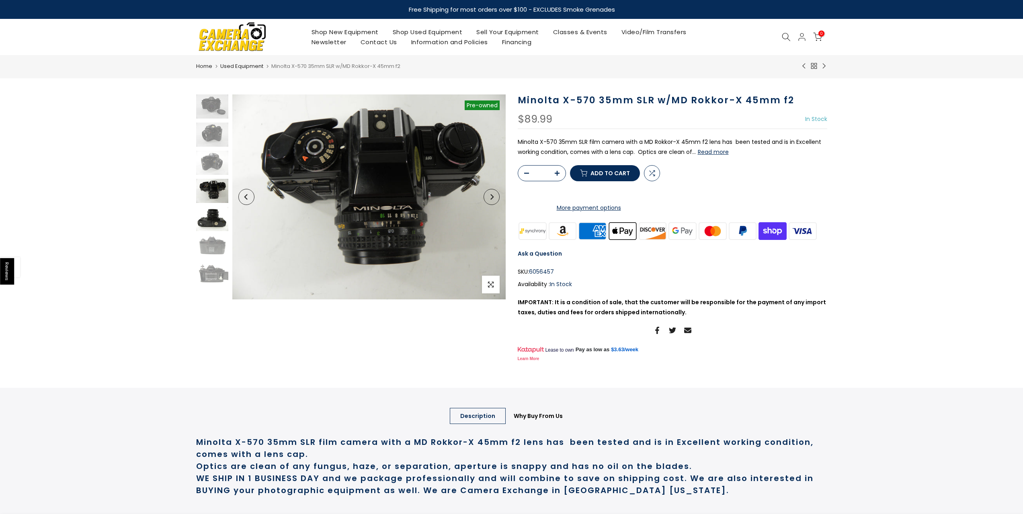
click at [213, 211] on img at bounding box center [212, 219] width 32 height 24
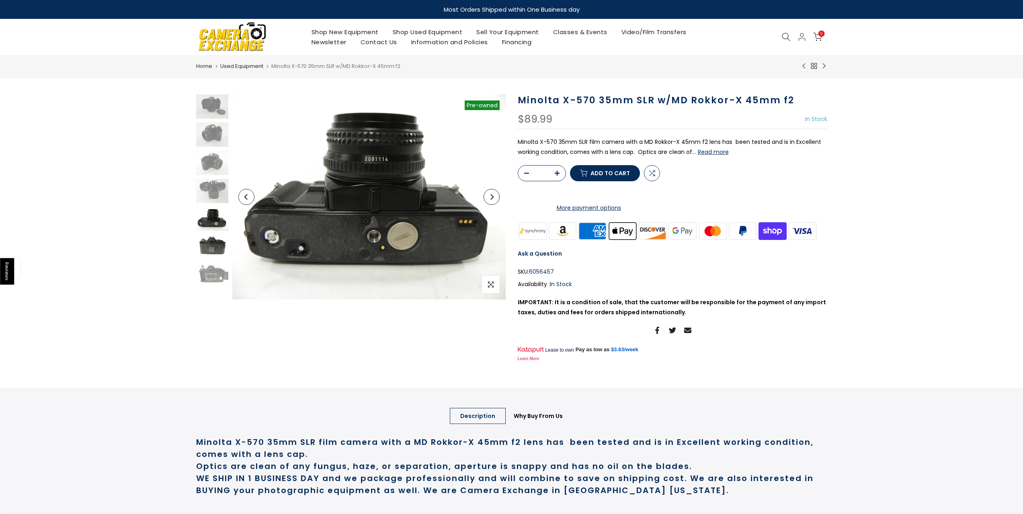
click at [210, 238] on img at bounding box center [212, 247] width 32 height 24
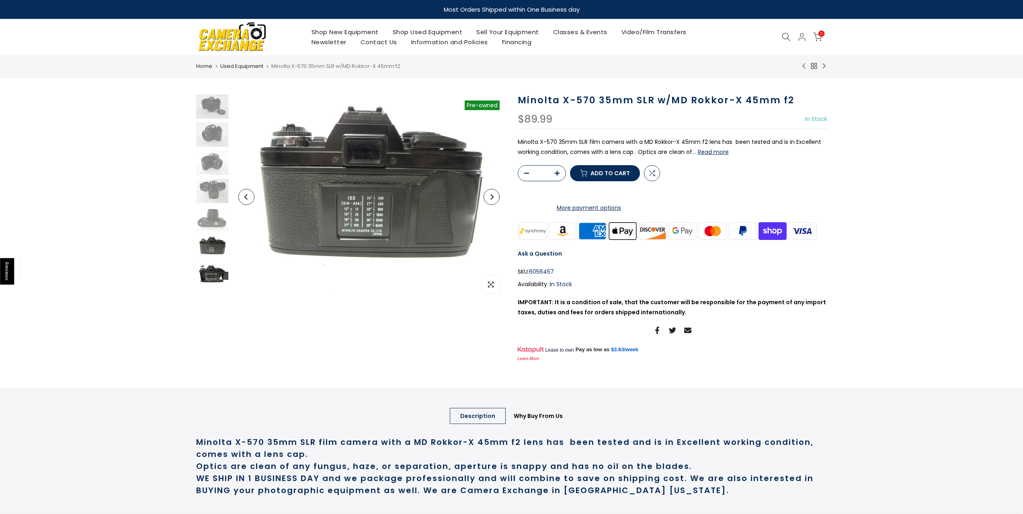
click at [206, 276] on img at bounding box center [212, 275] width 32 height 24
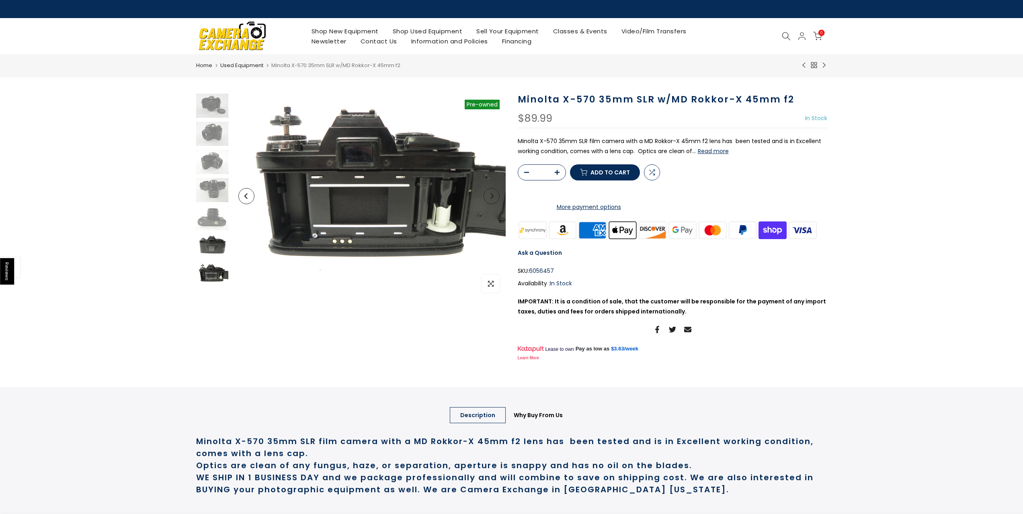
click at [213, 252] on img at bounding box center [212, 246] width 32 height 24
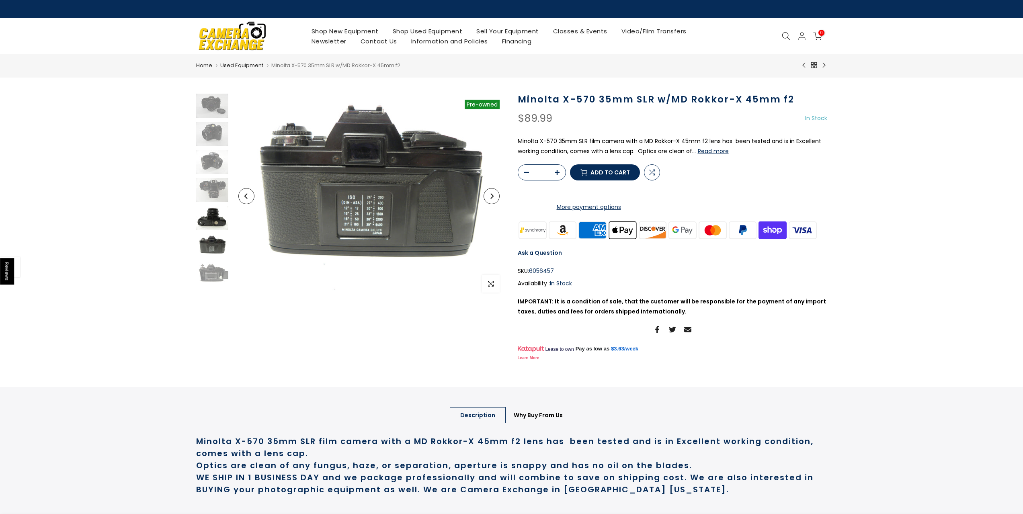
click at [220, 208] on img at bounding box center [212, 218] width 32 height 24
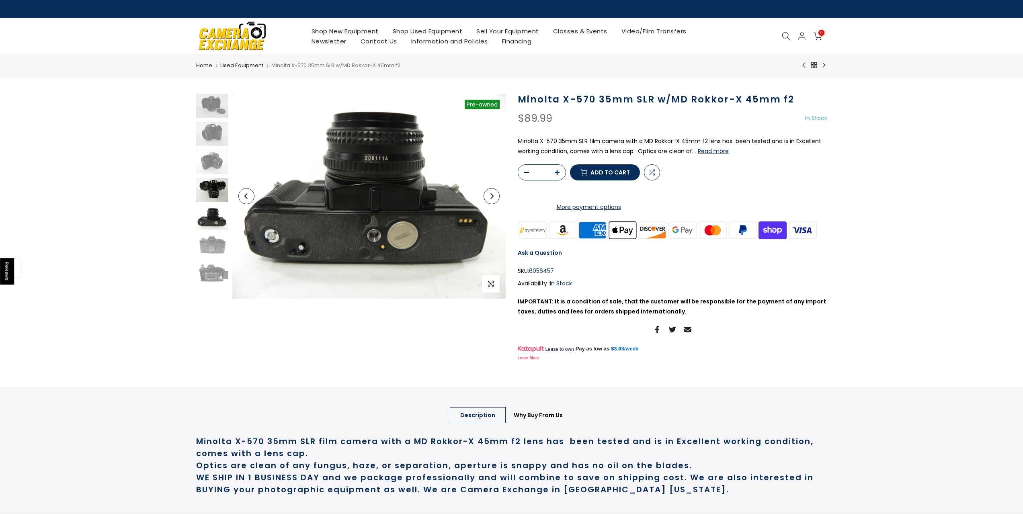
click at [218, 187] on img at bounding box center [212, 190] width 32 height 24
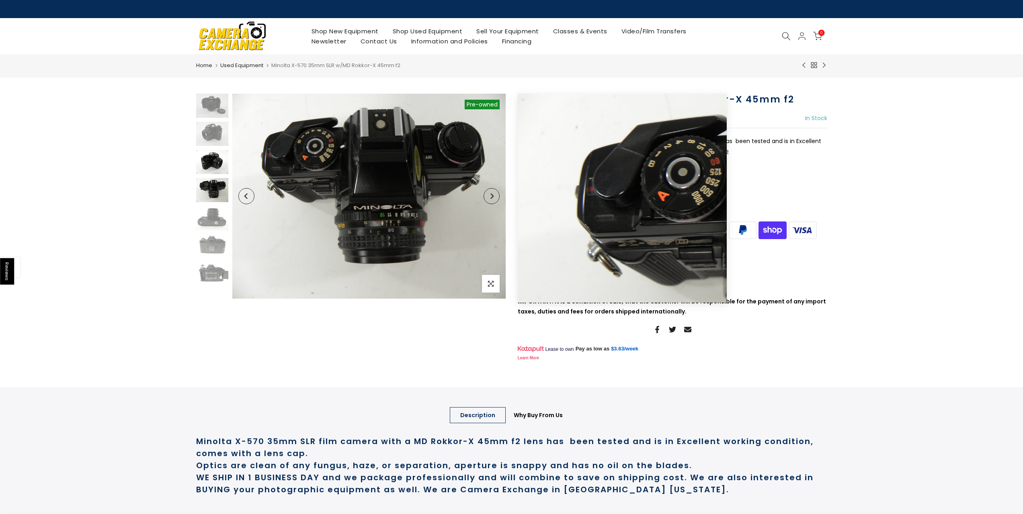
click at [225, 166] on img at bounding box center [212, 162] width 32 height 24
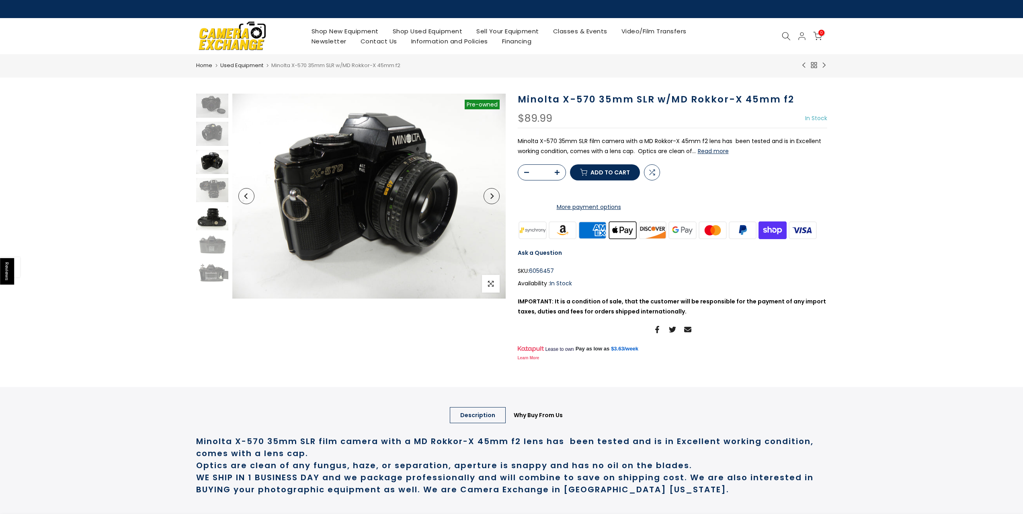
click at [216, 206] on img at bounding box center [212, 218] width 32 height 24
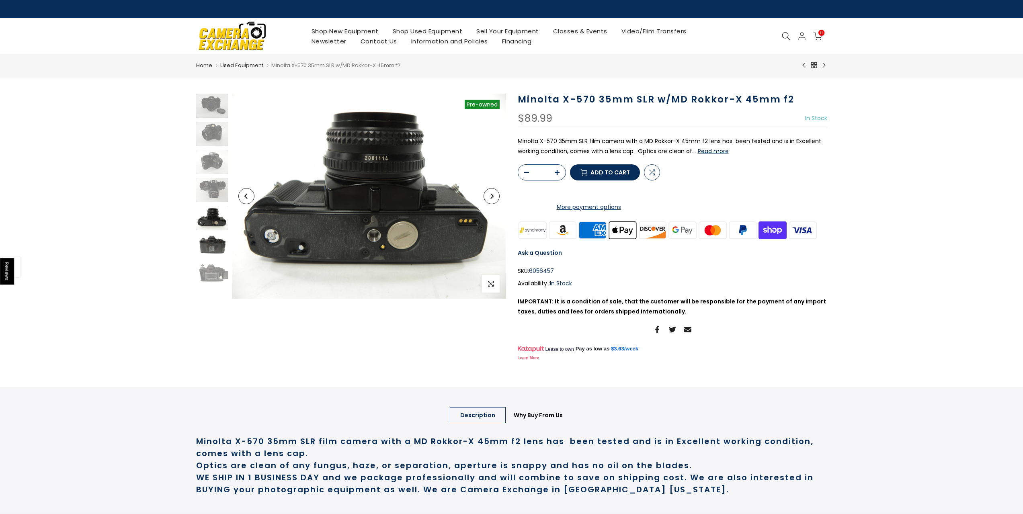
click at [209, 253] on img at bounding box center [212, 246] width 32 height 24
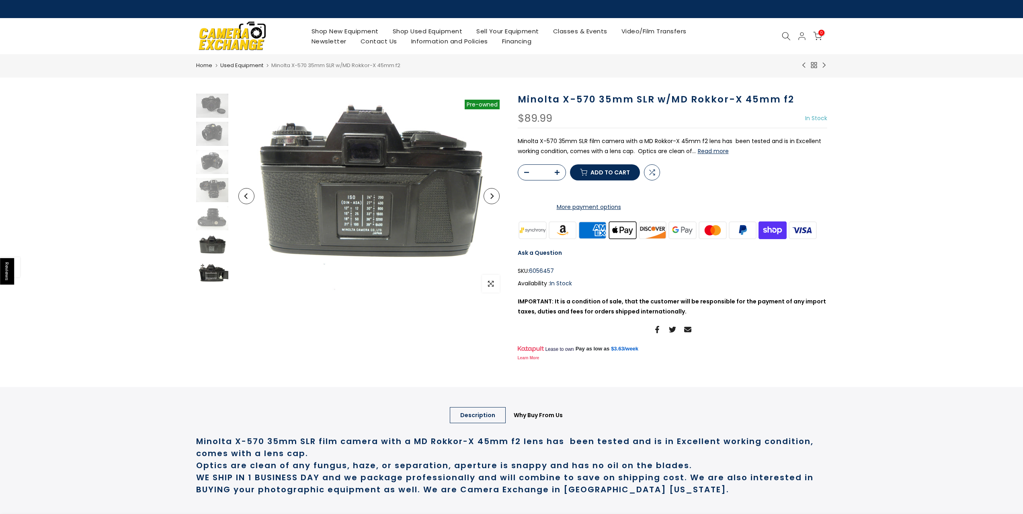
click at [211, 269] on img at bounding box center [212, 274] width 32 height 24
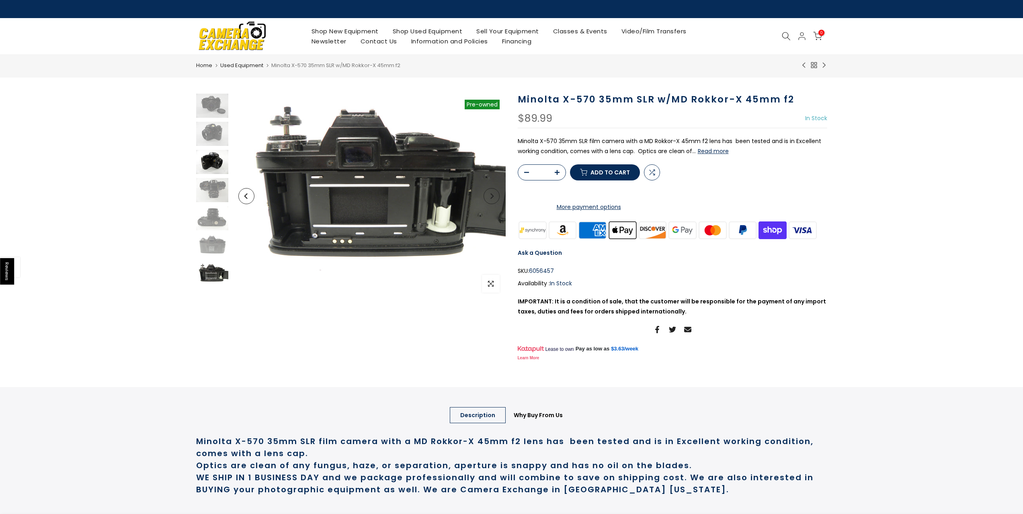
click at [207, 151] on img at bounding box center [212, 162] width 32 height 24
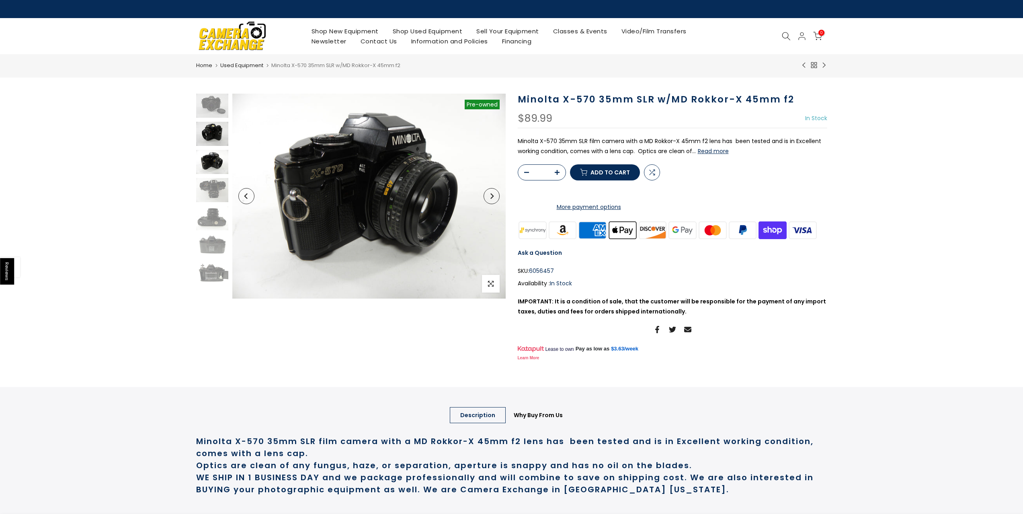
click at [209, 132] on img at bounding box center [212, 134] width 32 height 24
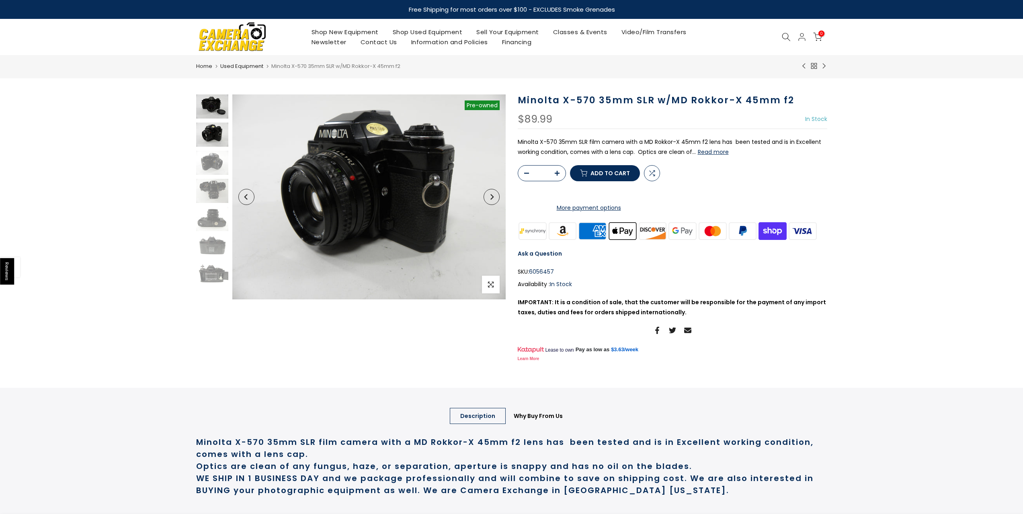
click at [212, 109] on img at bounding box center [212, 106] width 32 height 24
